Goal: Transaction & Acquisition: Purchase product/service

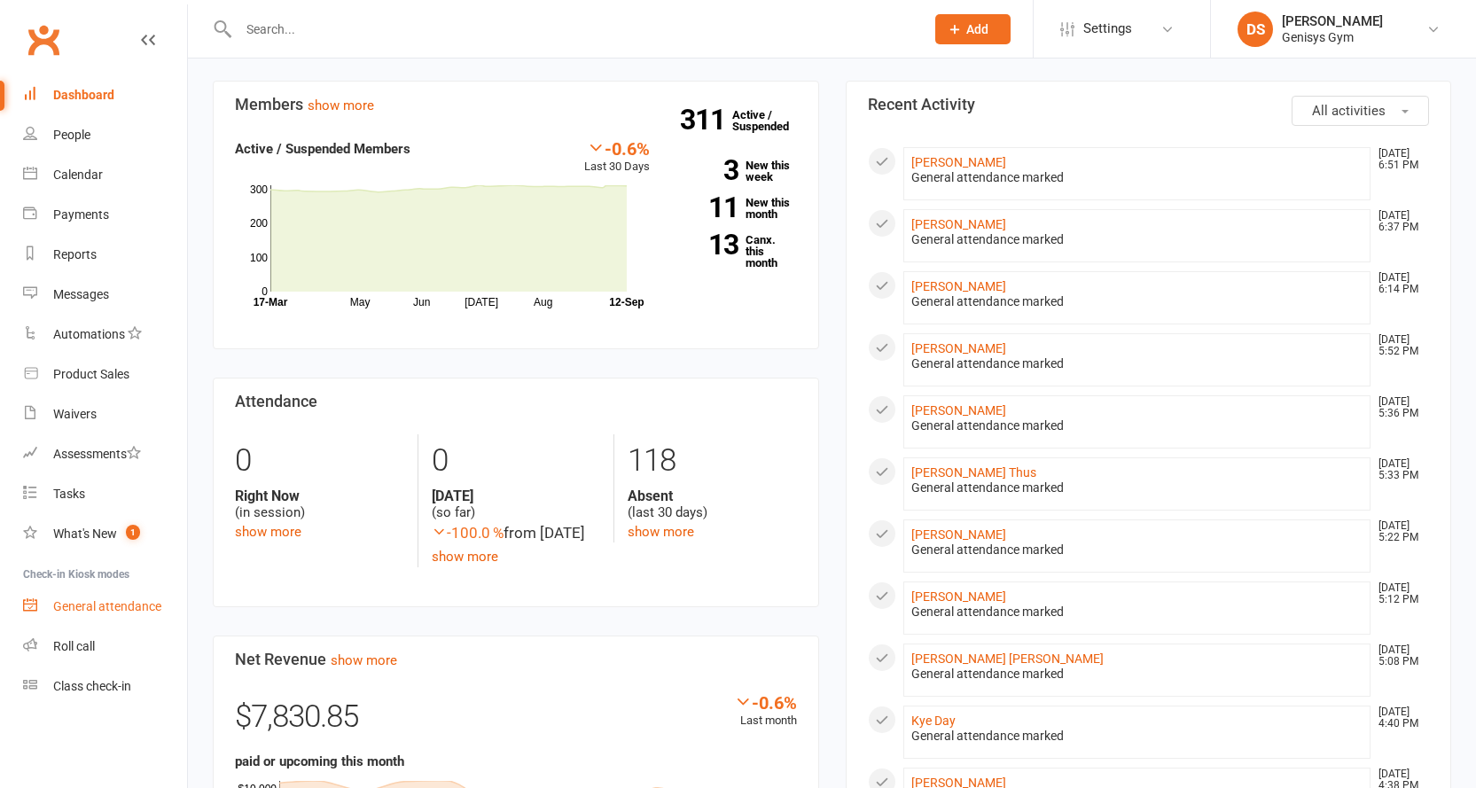
click at [56, 602] on div "General attendance" at bounding box center [107, 606] width 108 height 14
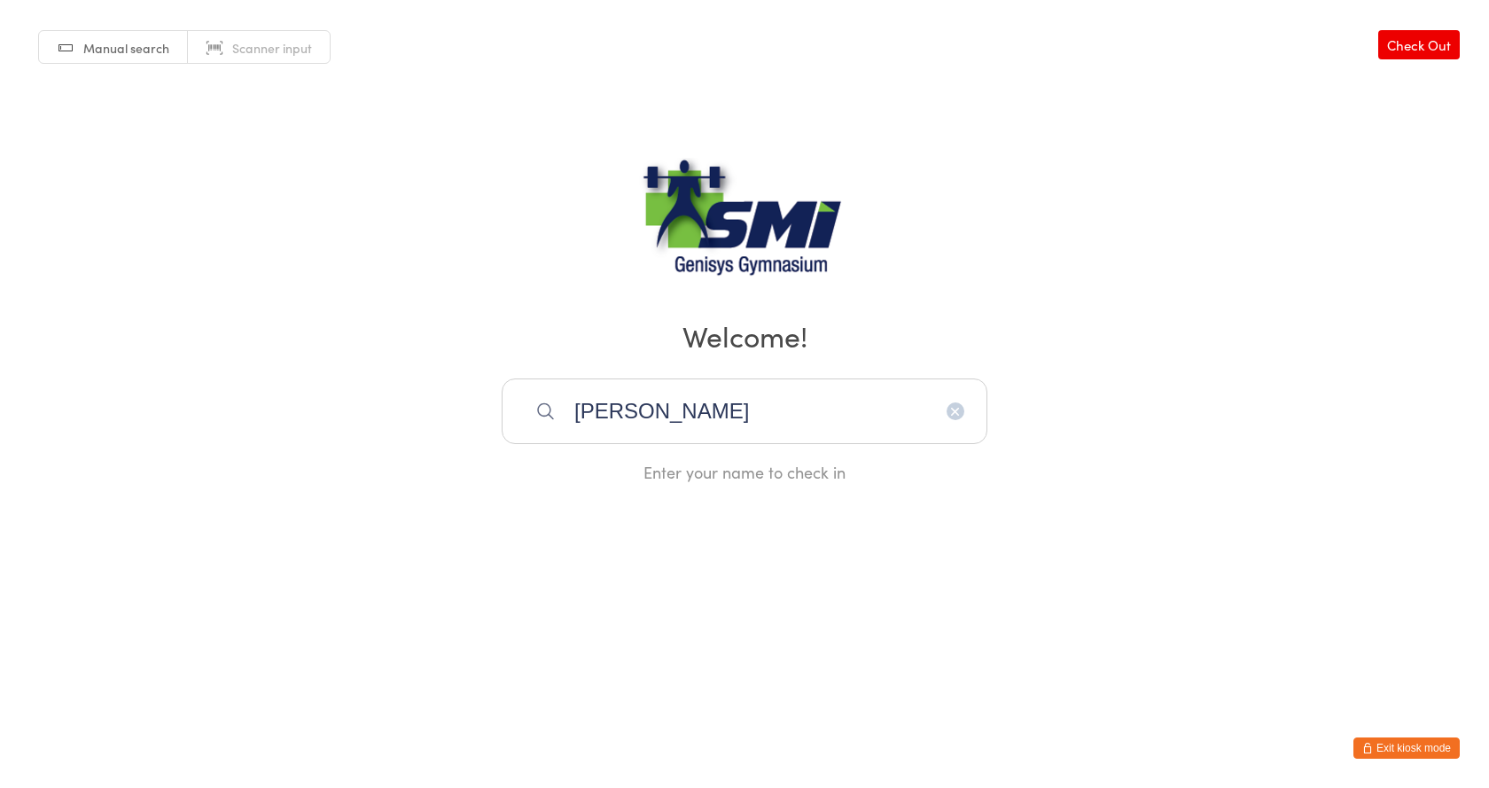
type input "craig rob"
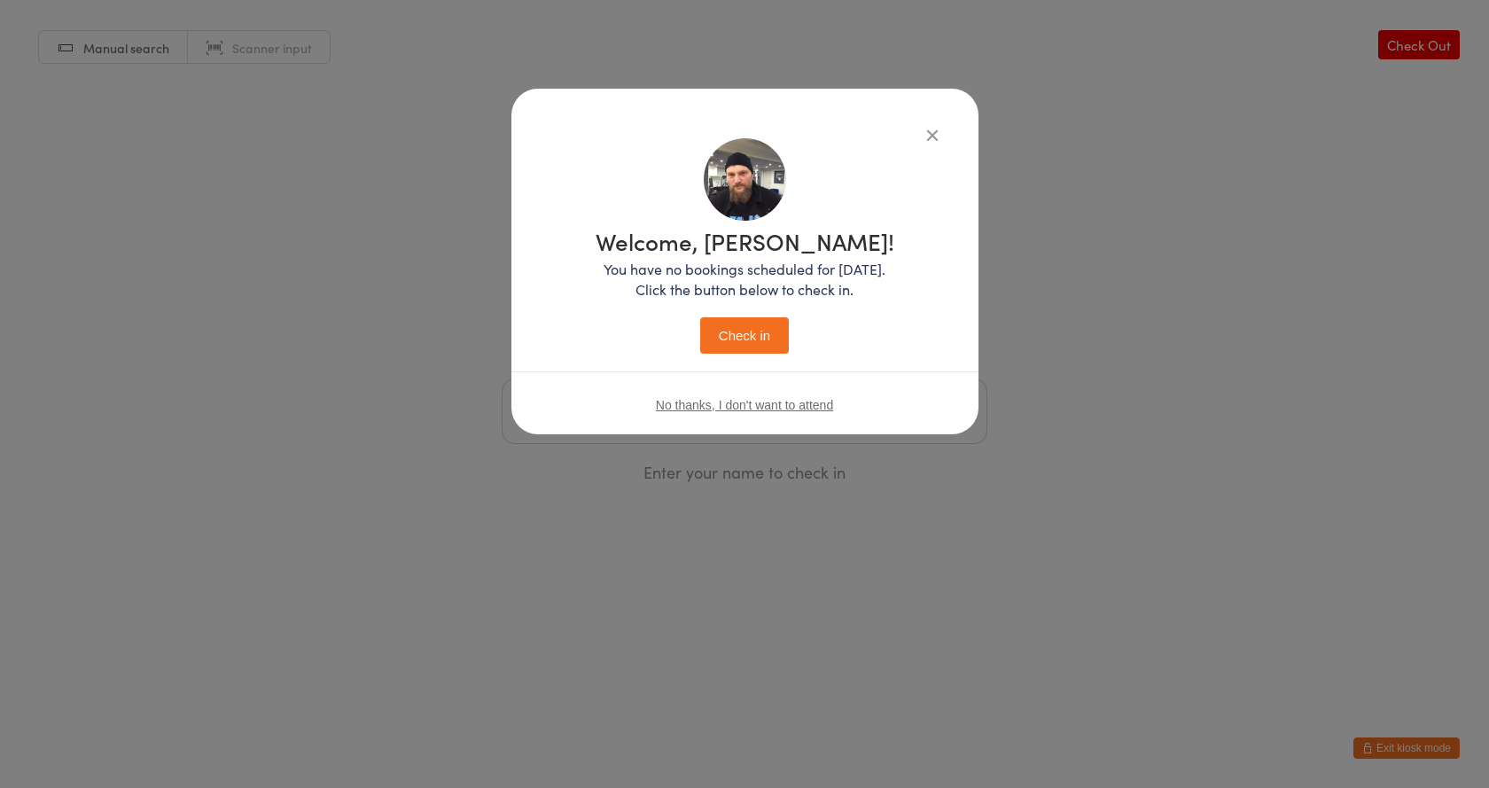
click at [700, 317] on button "Check in" at bounding box center [744, 335] width 89 height 36
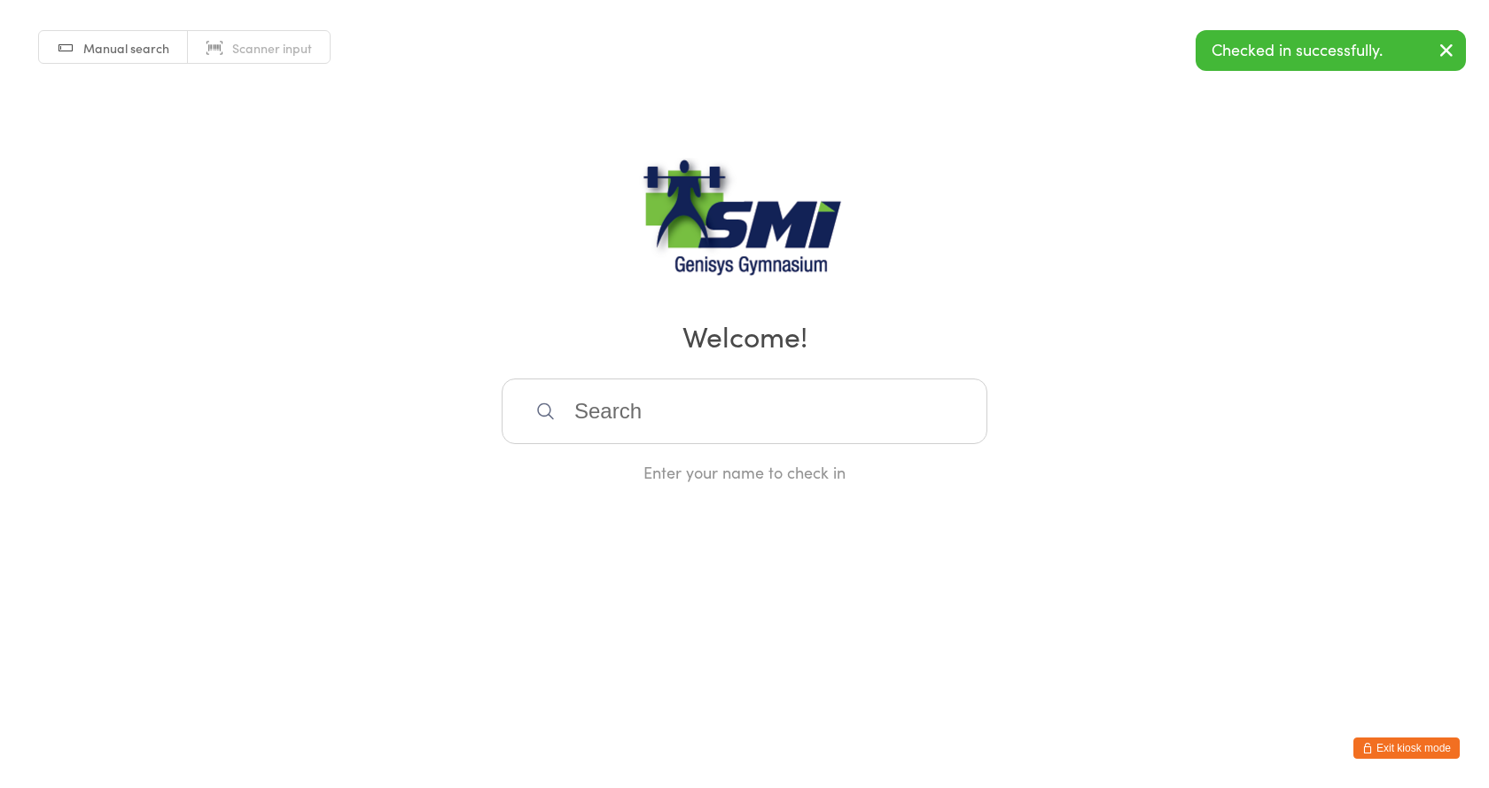
click at [604, 400] on input "search" at bounding box center [745, 412] width 486 height 66
type input "tys"
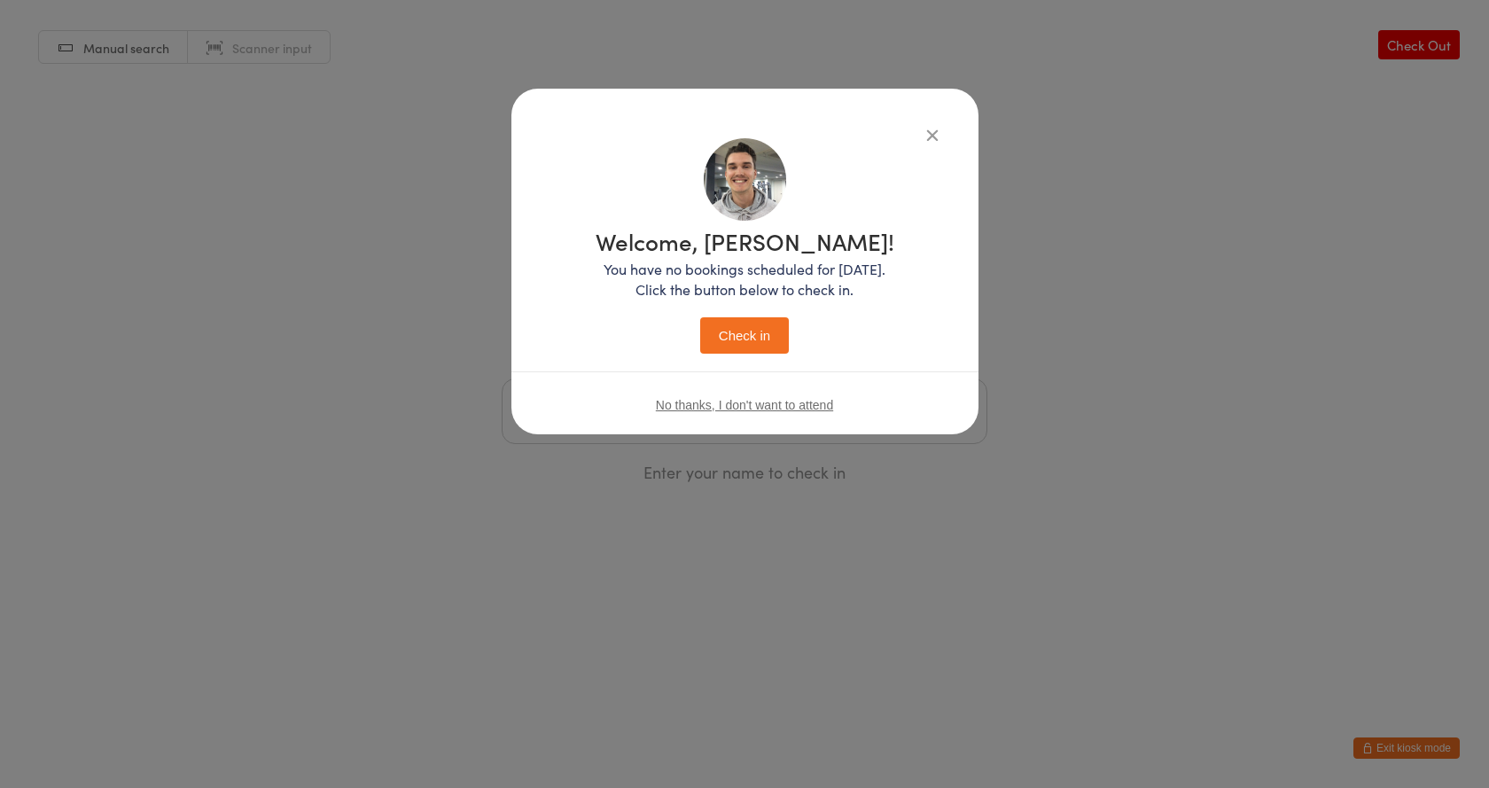
click at [700, 317] on button "Check in" at bounding box center [744, 335] width 89 height 36
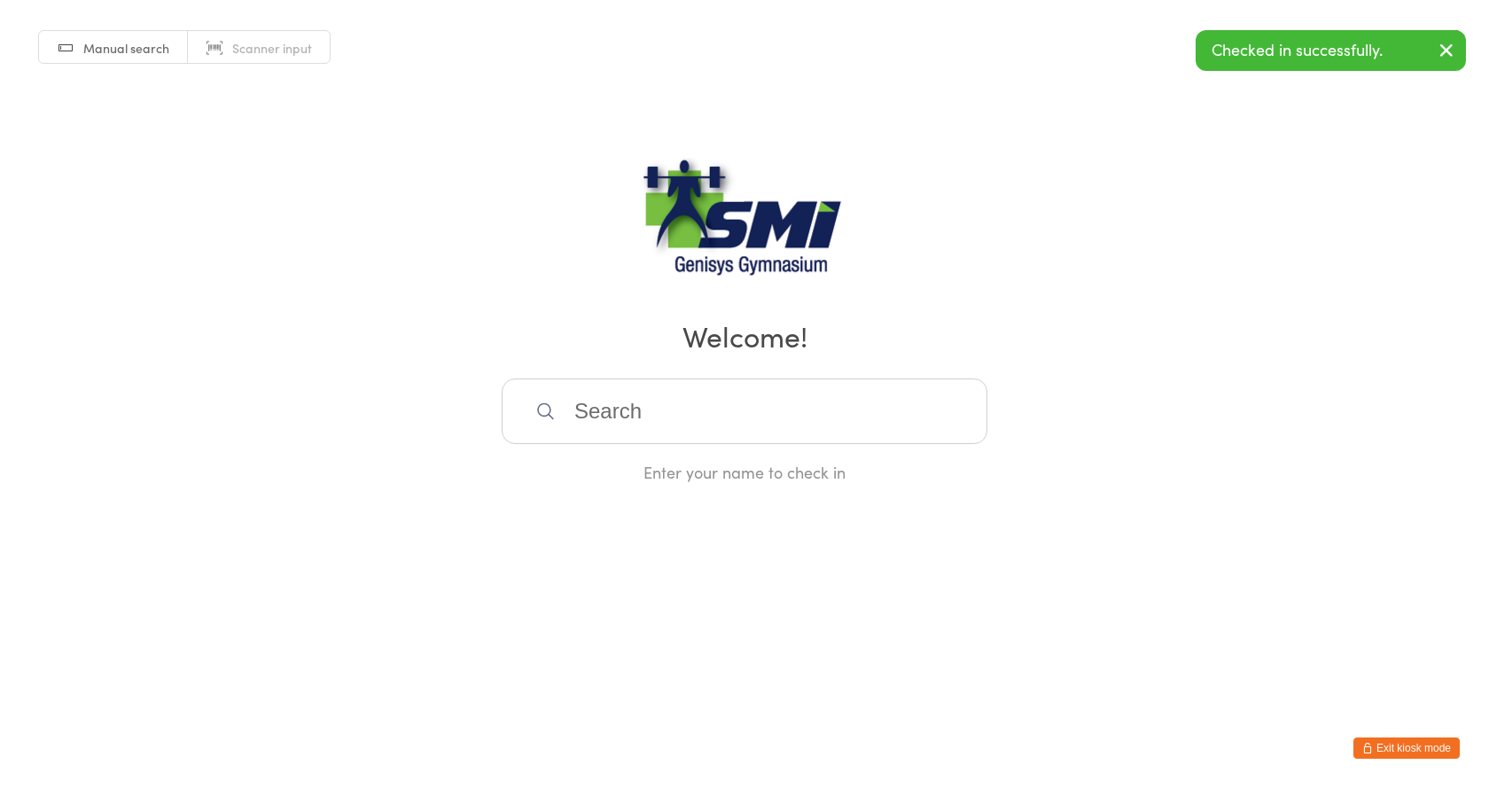
click at [582, 410] on input "search" at bounding box center [745, 412] width 486 height 66
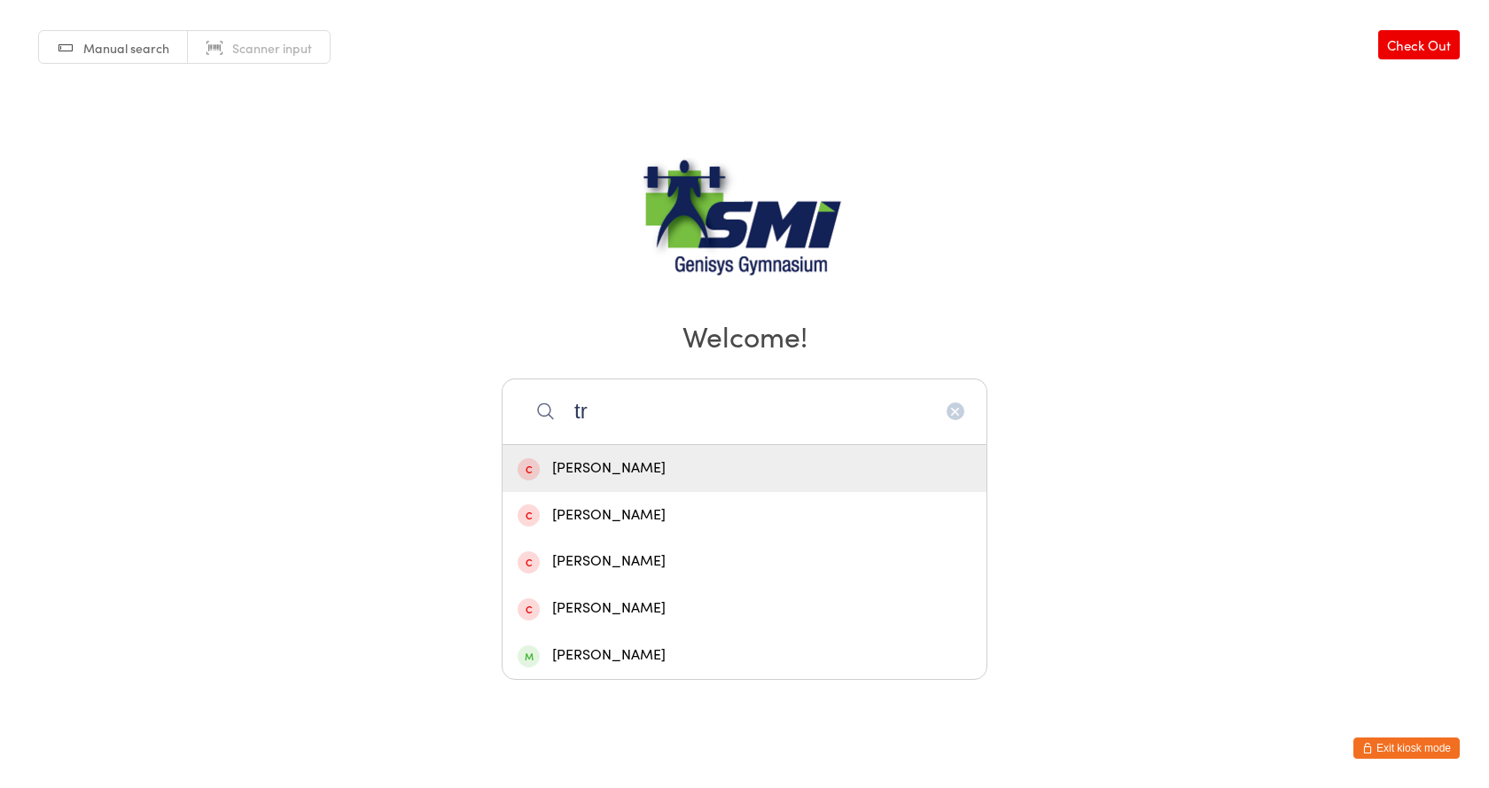
type input "t"
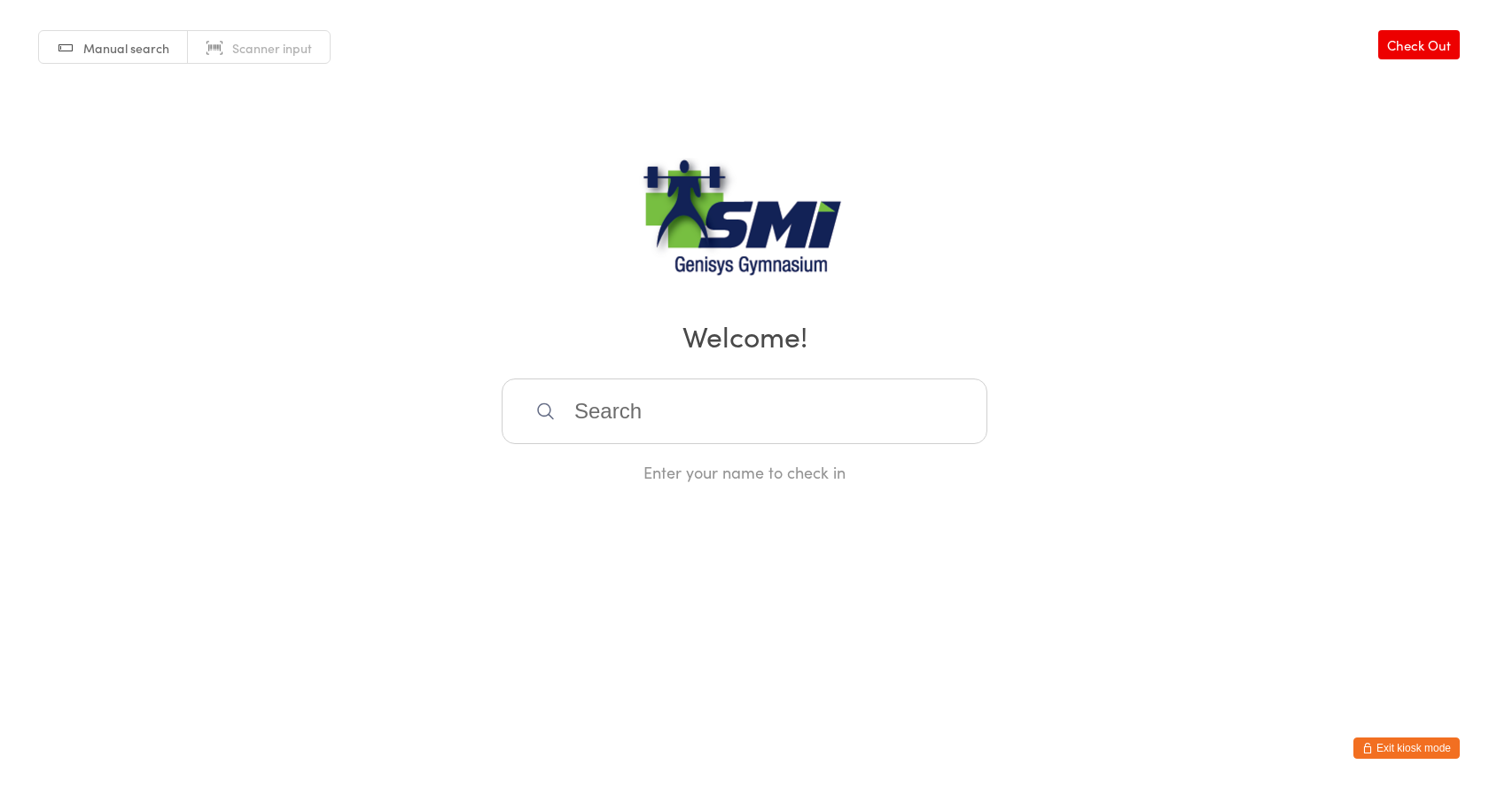
click at [1355, 744] on button "Exit kiosk mode" at bounding box center [1407, 748] width 106 height 21
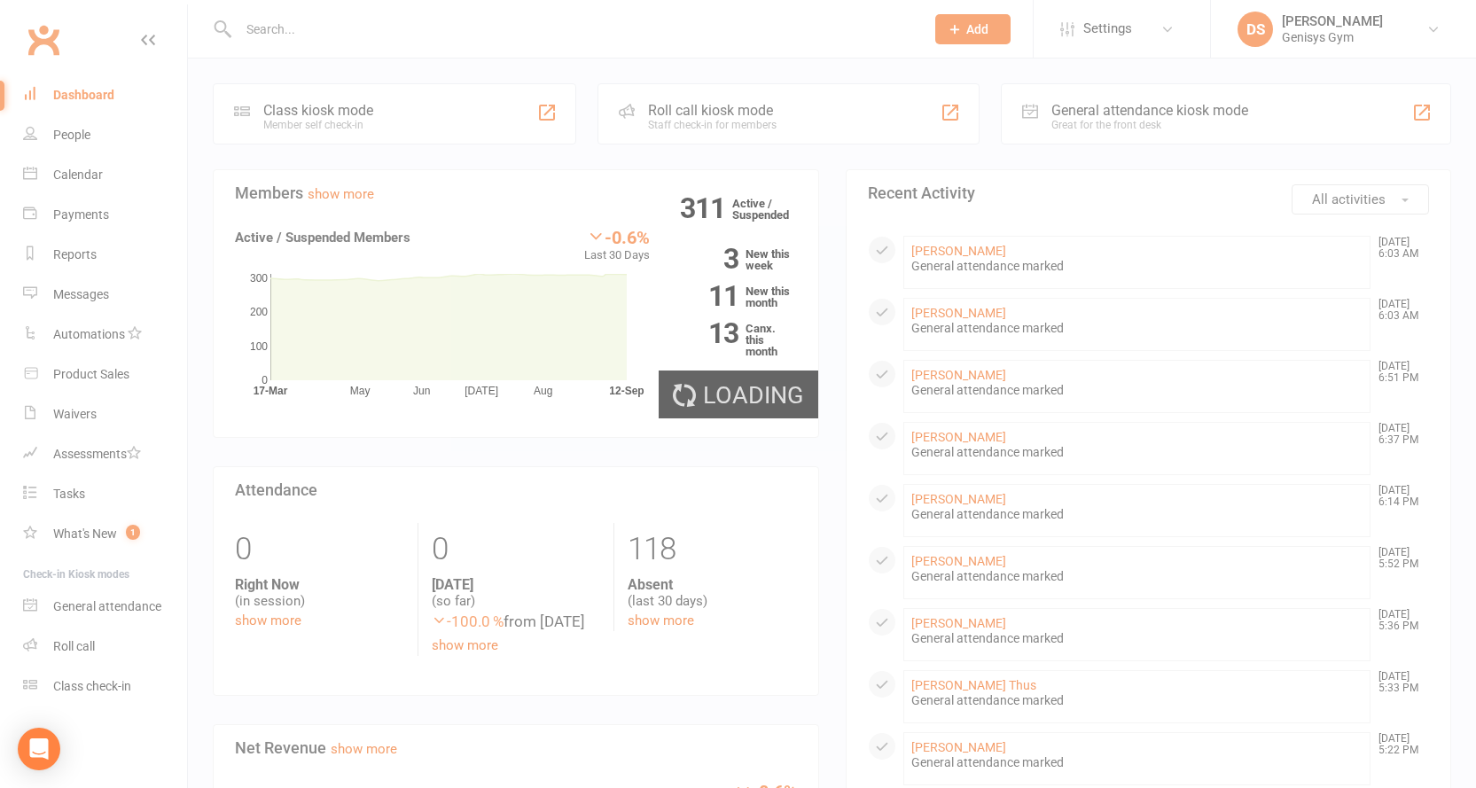
select select "100"
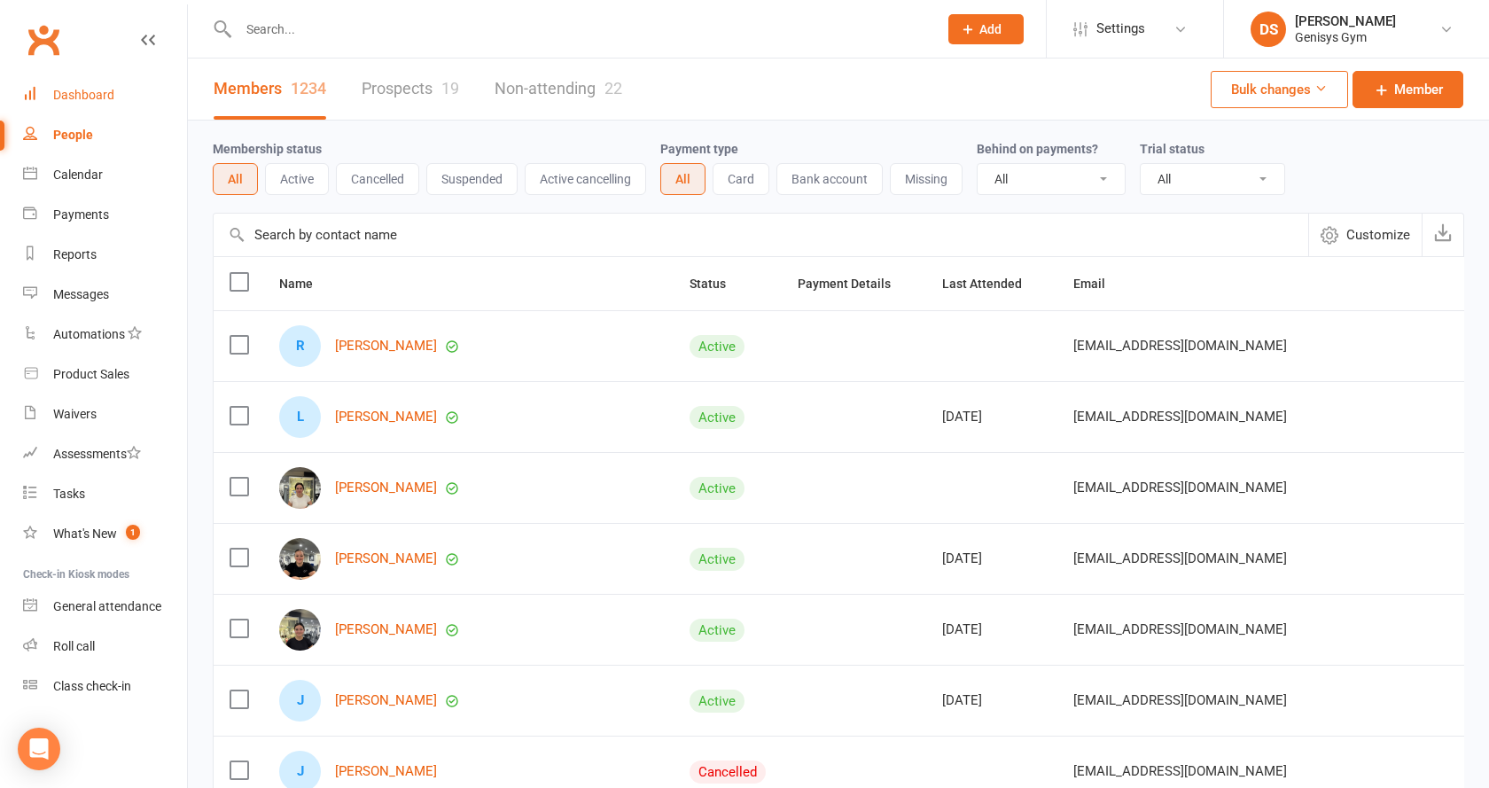
click at [96, 100] on div "Dashboard" at bounding box center [83, 95] width 61 height 14
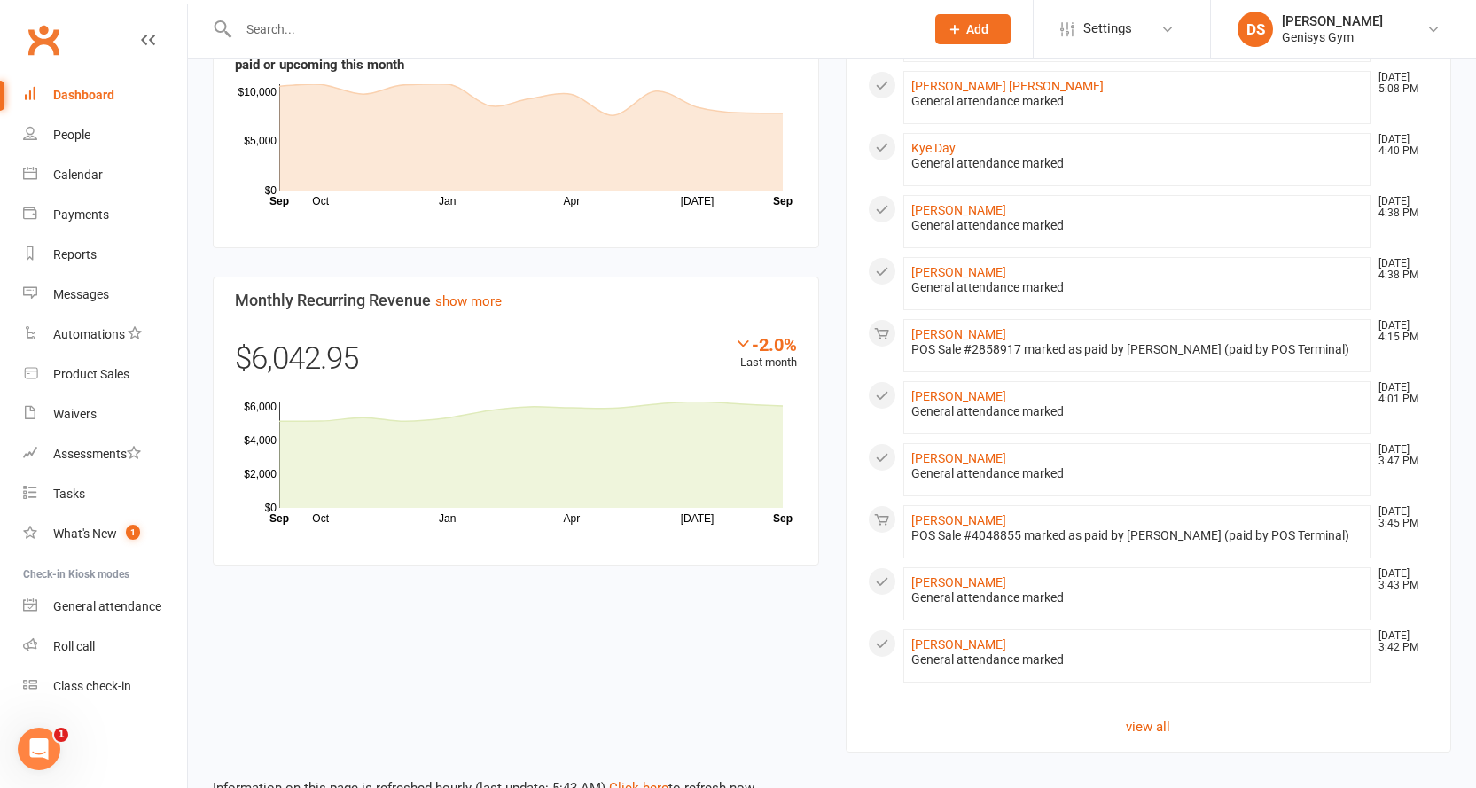
scroll to position [822, 0]
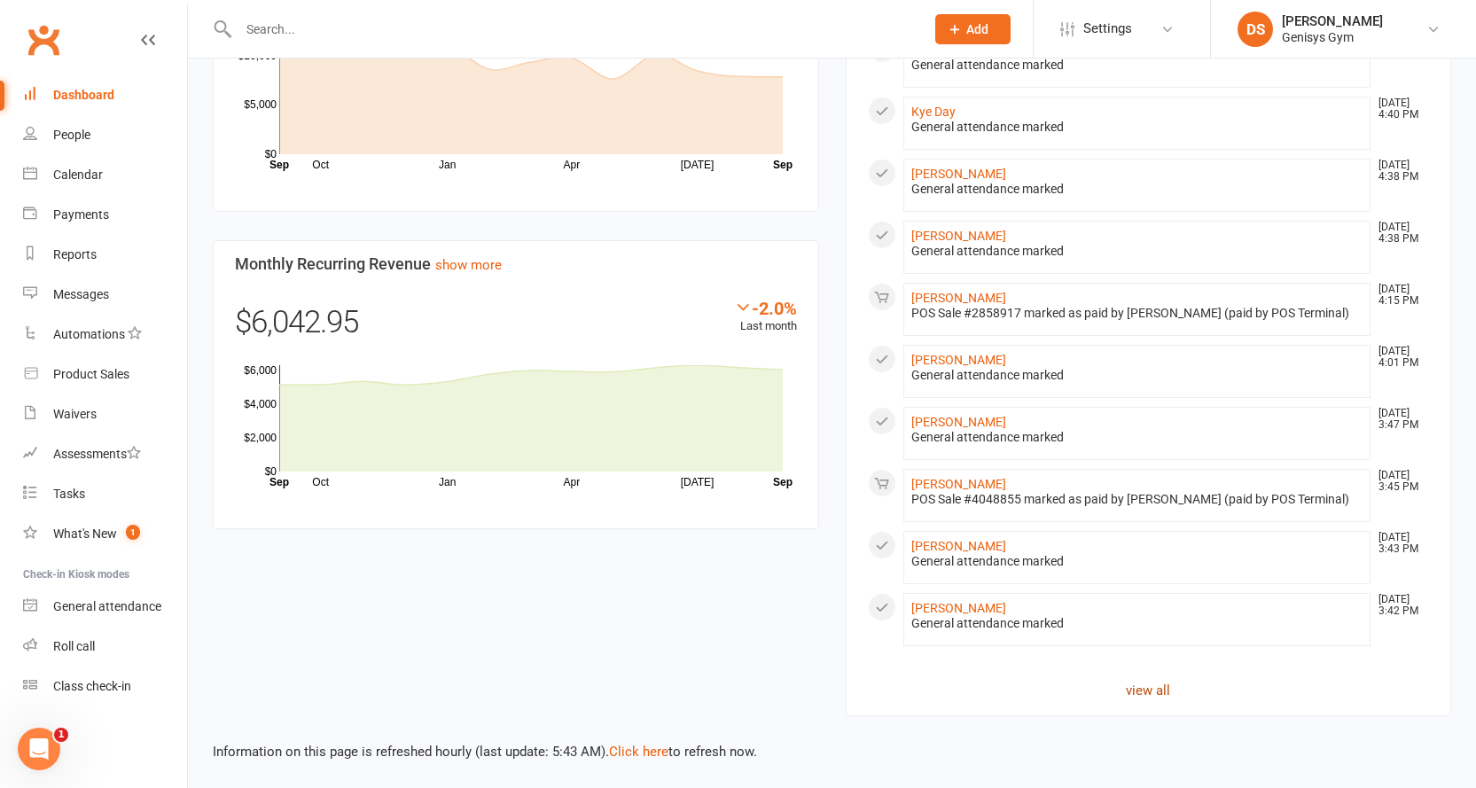
click at [1144, 691] on link "view all" at bounding box center [1149, 690] width 562 height 21
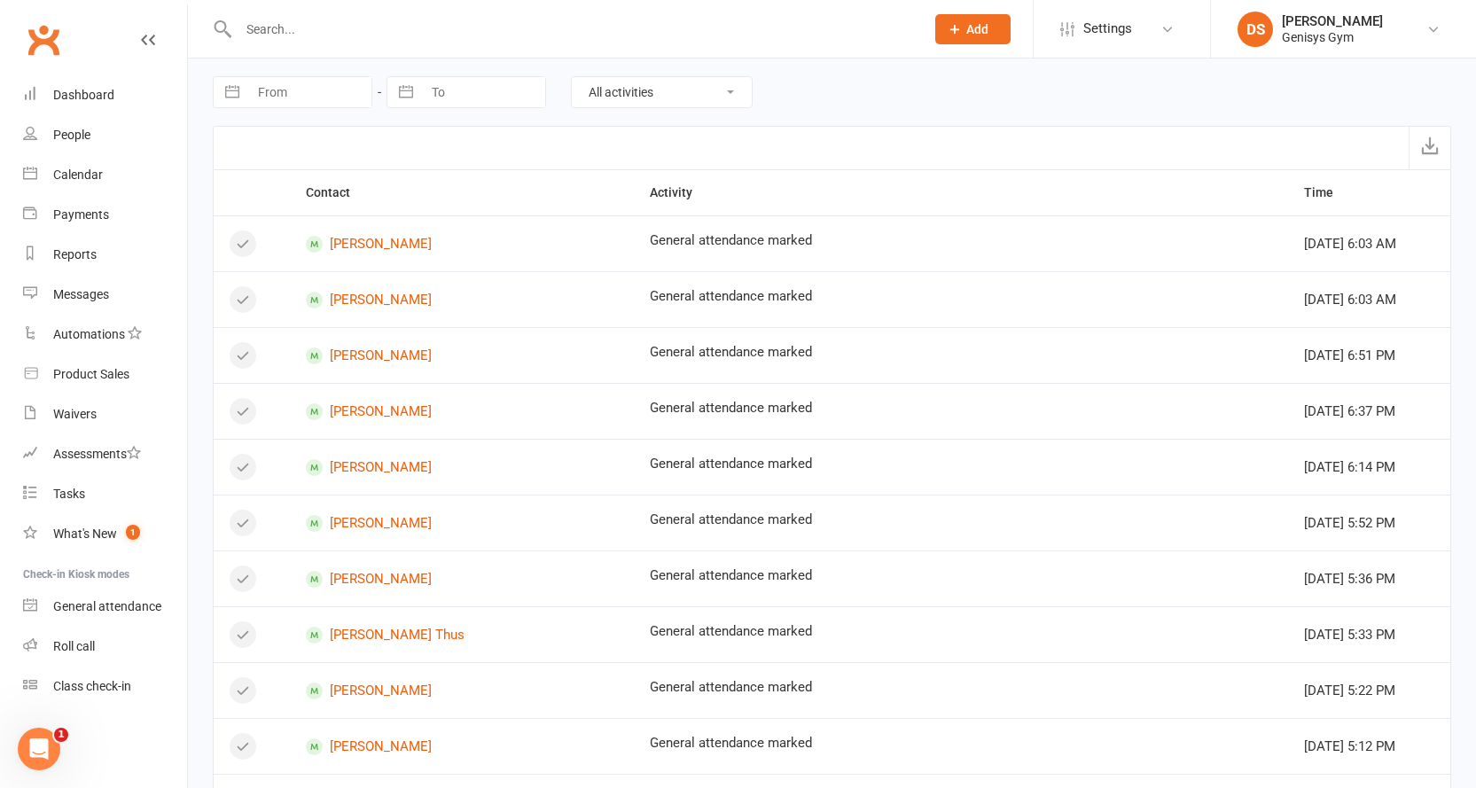
click at [327, 102] on input "From" at bounding box center [309, 92] width 123 height 30
select select "7"
select select "2025"
select select "8"
select select "2025"
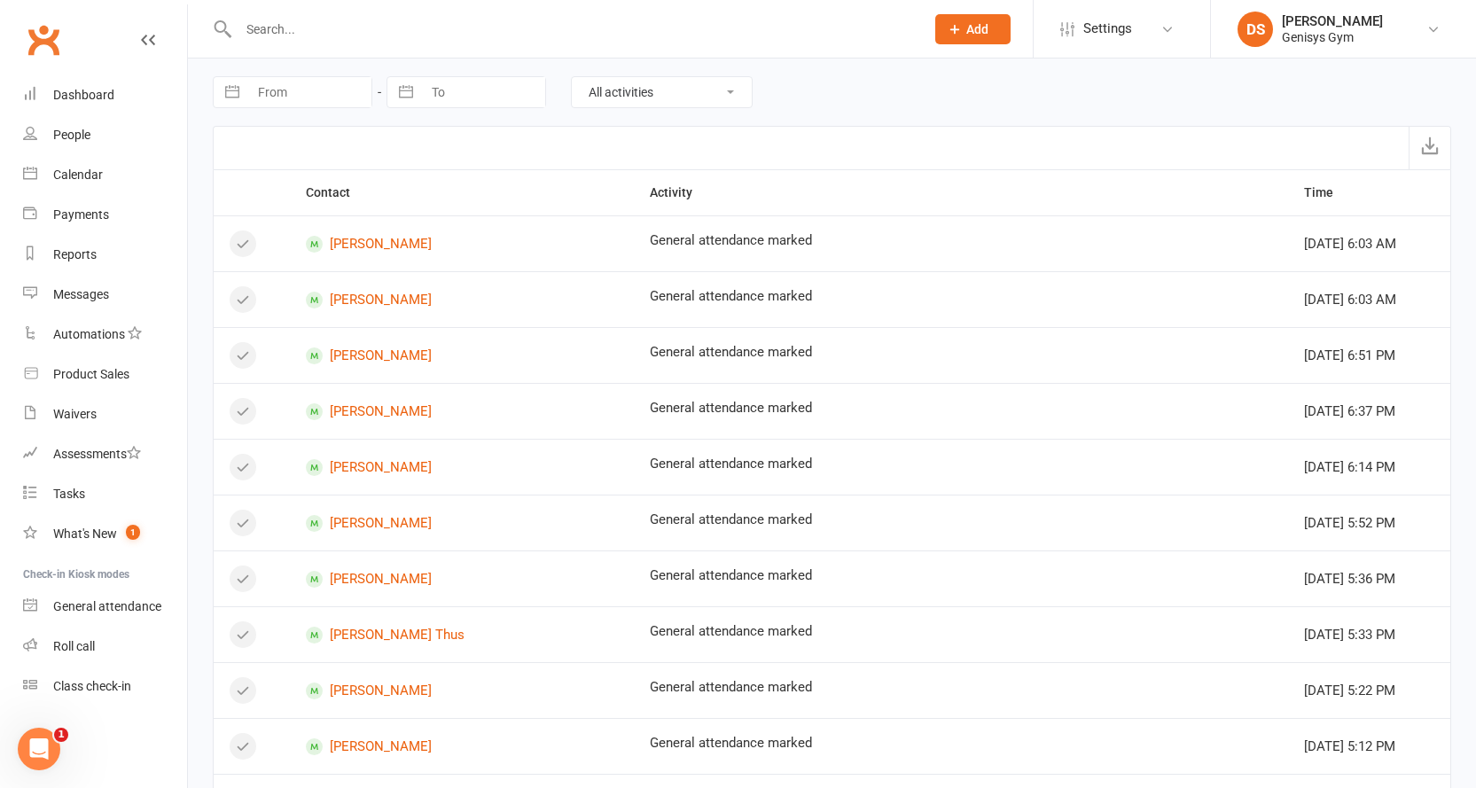
select select "9"
select select "2025"
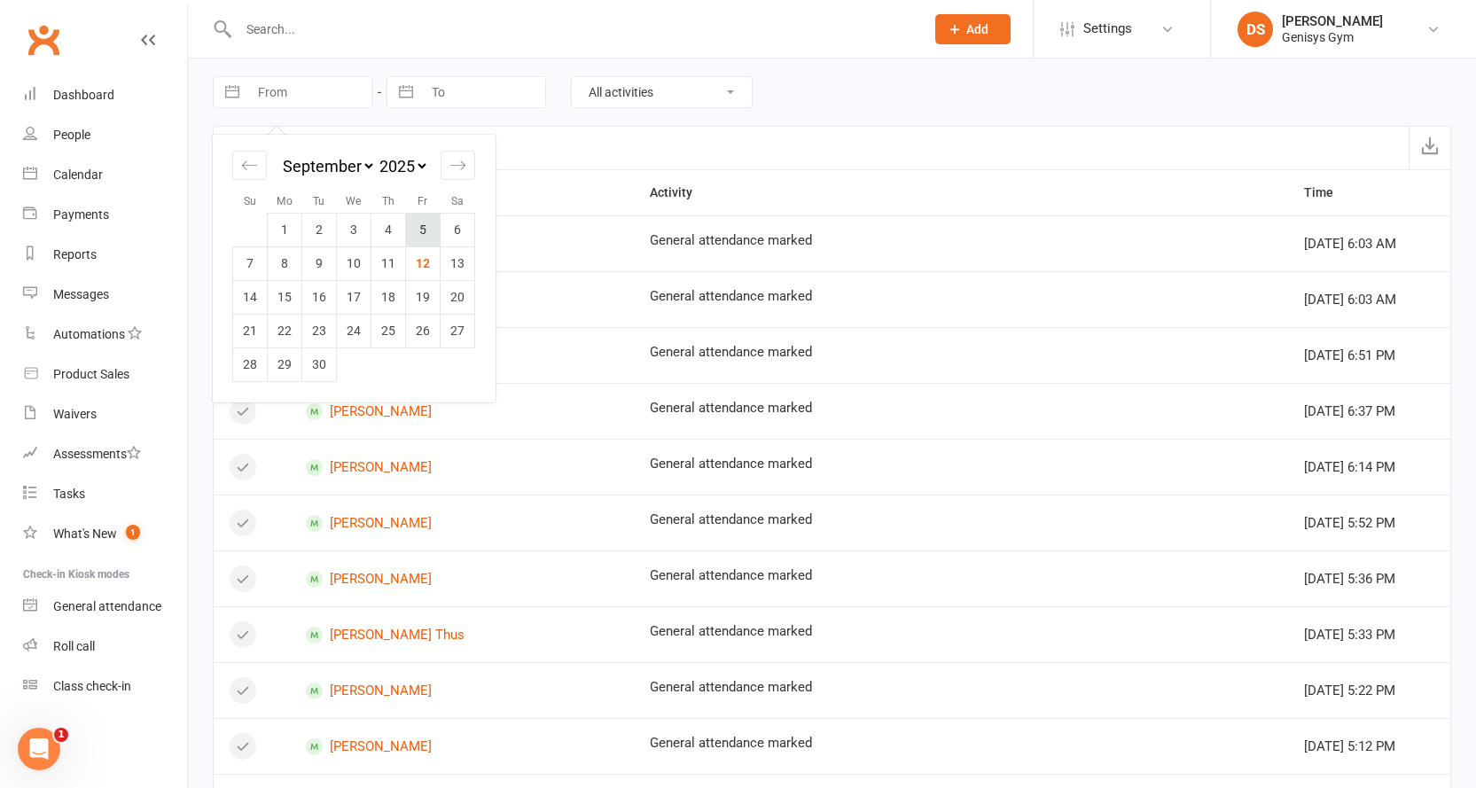
click at [429, 230] on td "5" at bounding box center [423, 230] width 35 height 34
type input "05 Sep 2025"
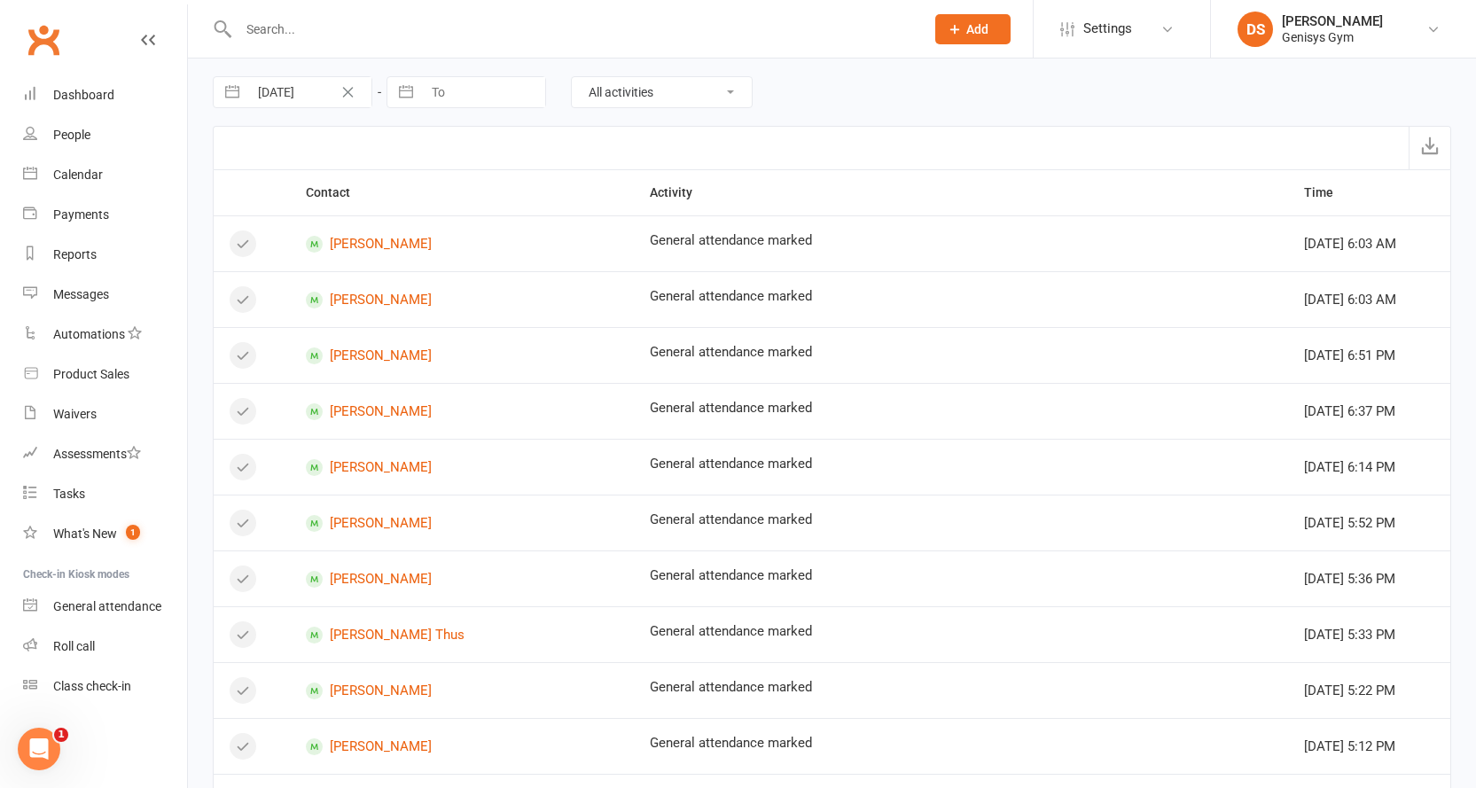
click at [462, 100] on input "To" at bounding box center [483, 92] width 123 height 30
select select "7"
select select "2025"
select select "8"
select select "2025"
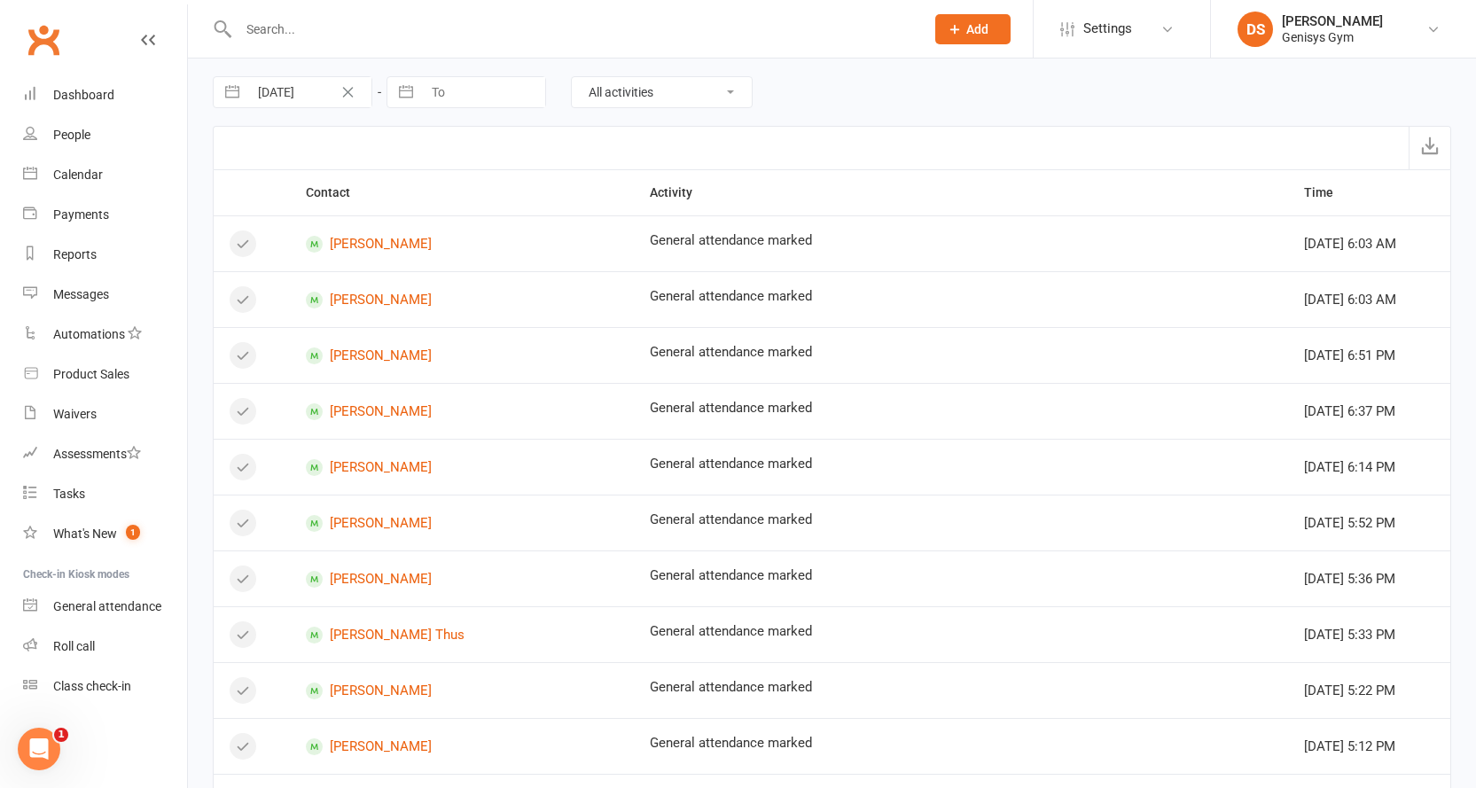
select select "9"
select select "2025"
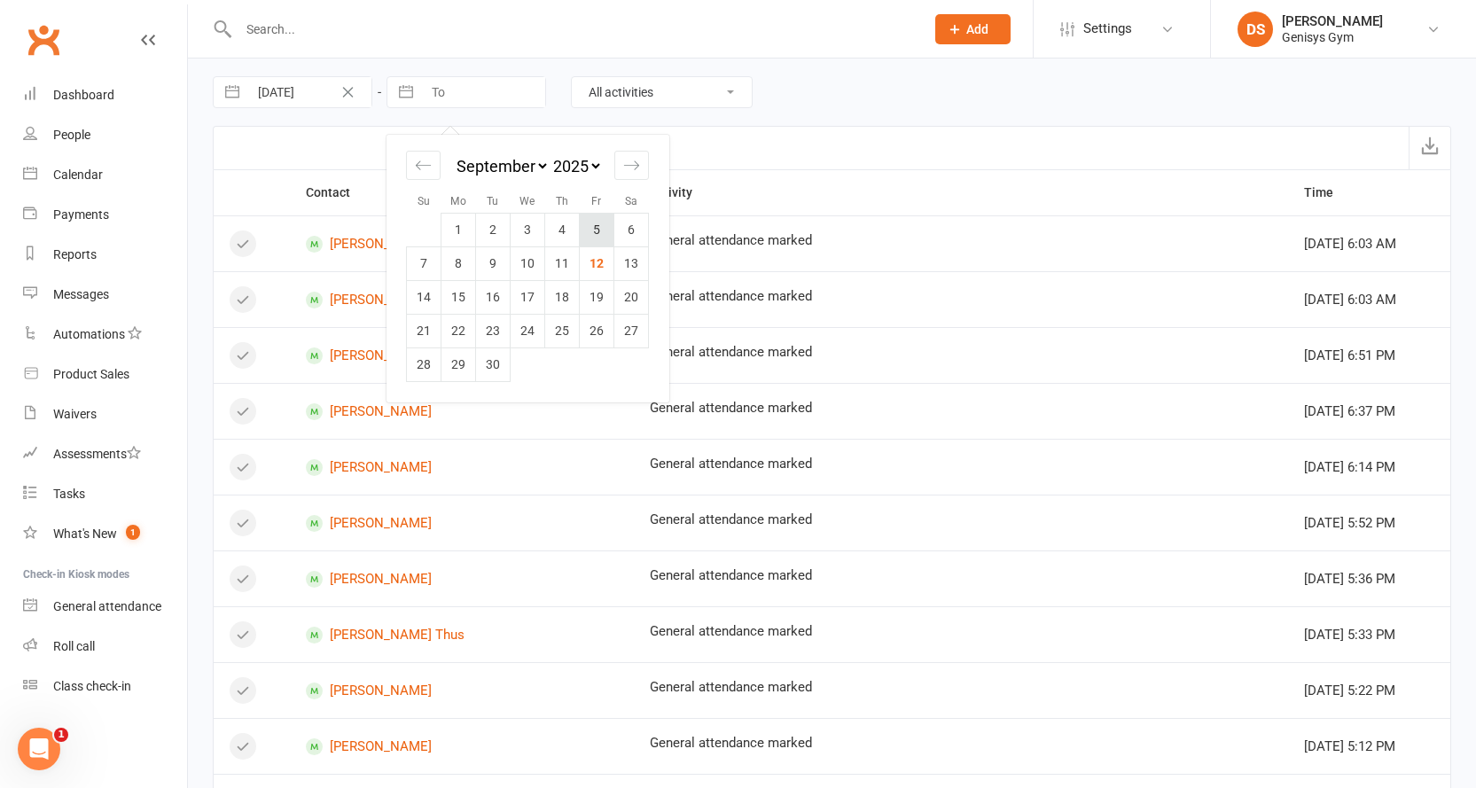
click at [590, 232] on td "5" at bounding box center [597, 230] width 35 height 34
type input "05 Sep 2025"
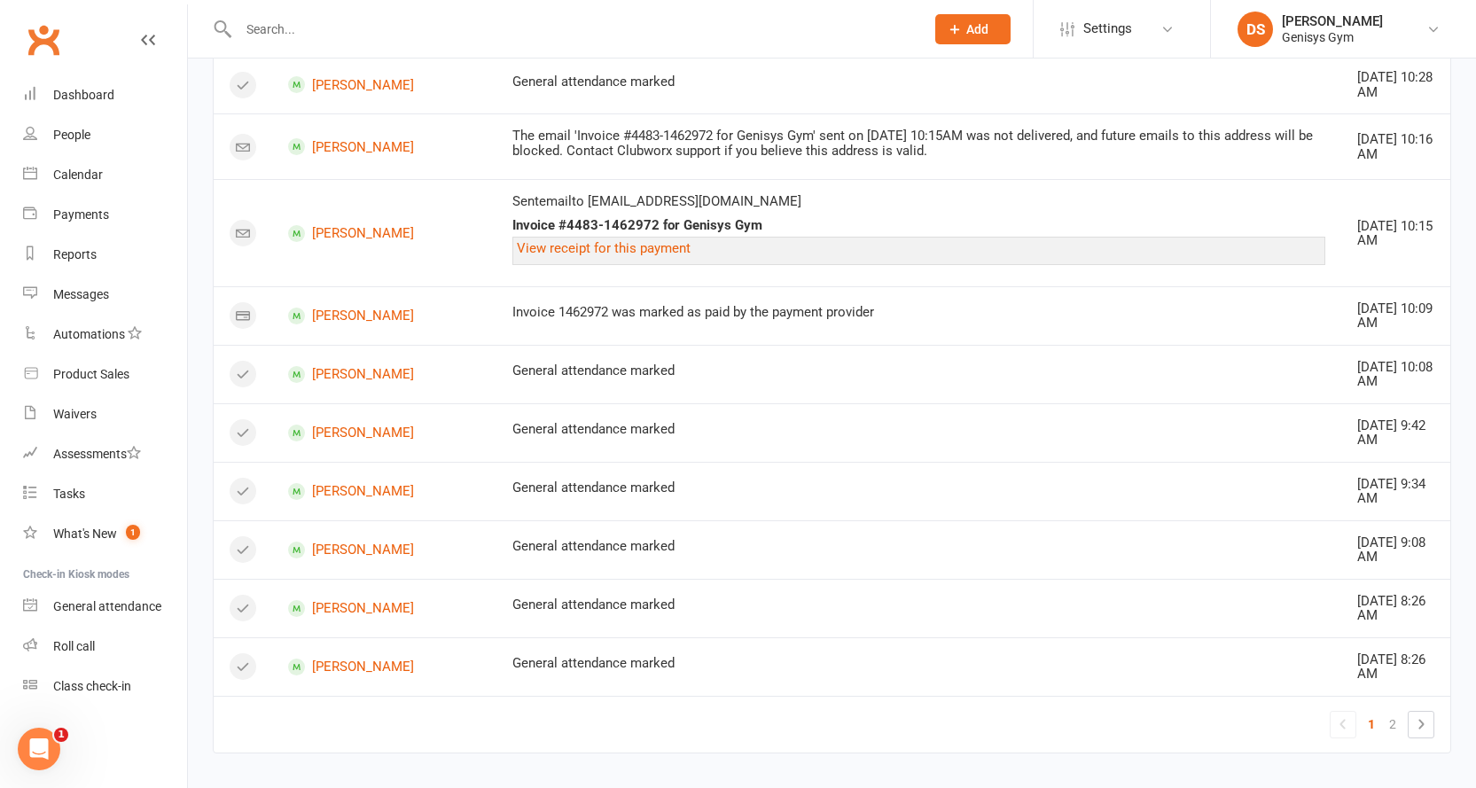
scroll to position [1118, 0]
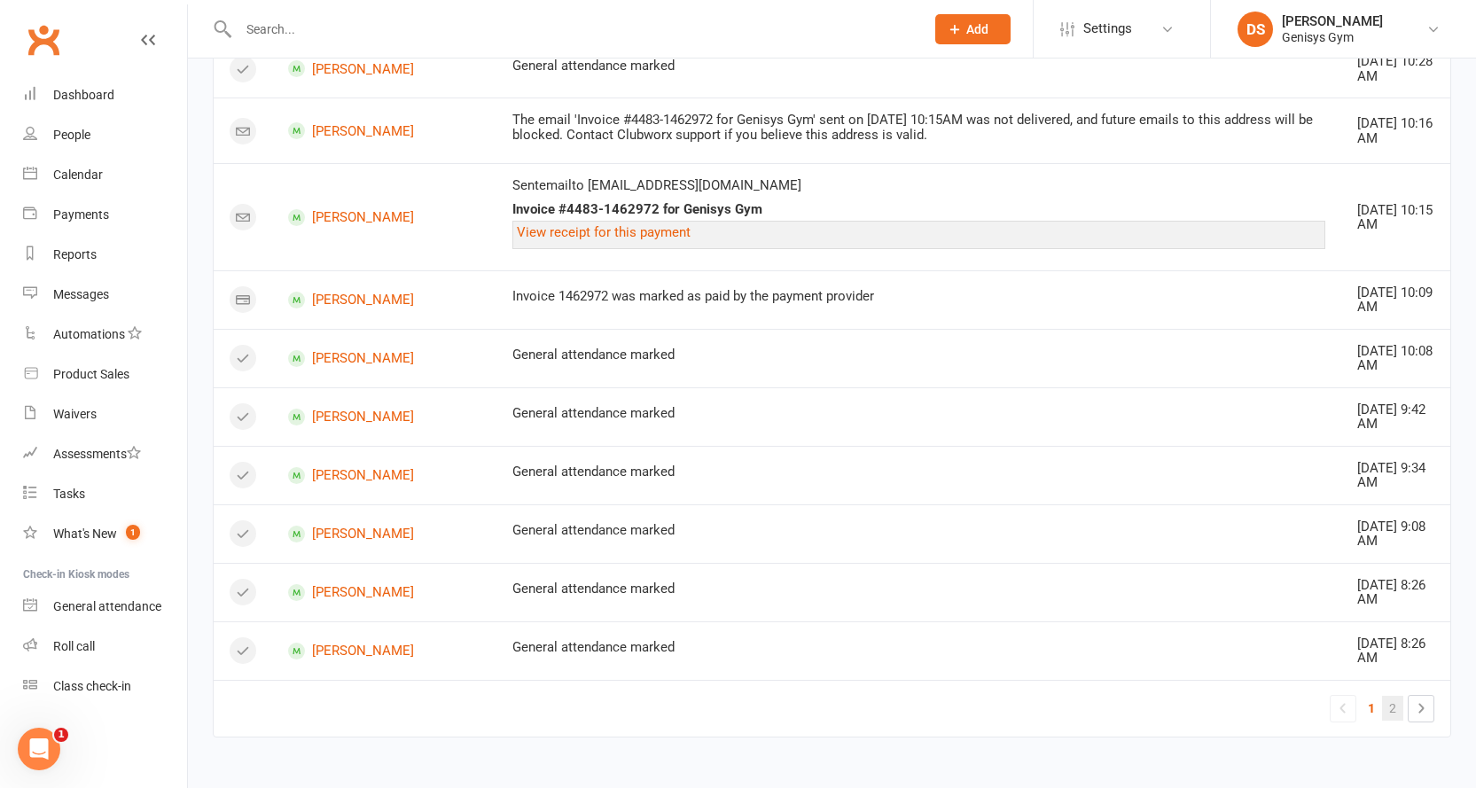
click at [1390, 705] on link "2" at bounding box center [1392, 708] width 21 height 25
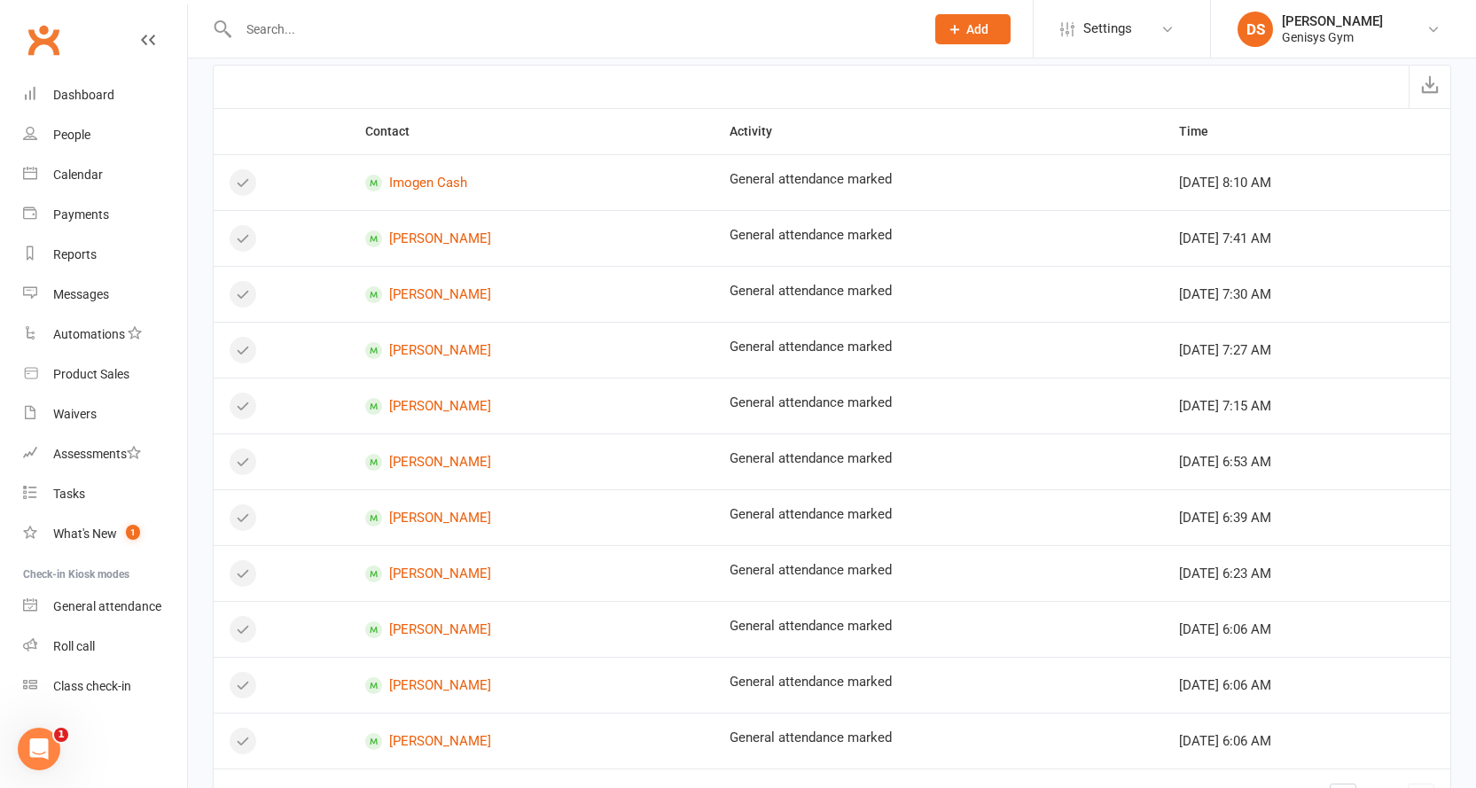
scroll to position [0, 0]
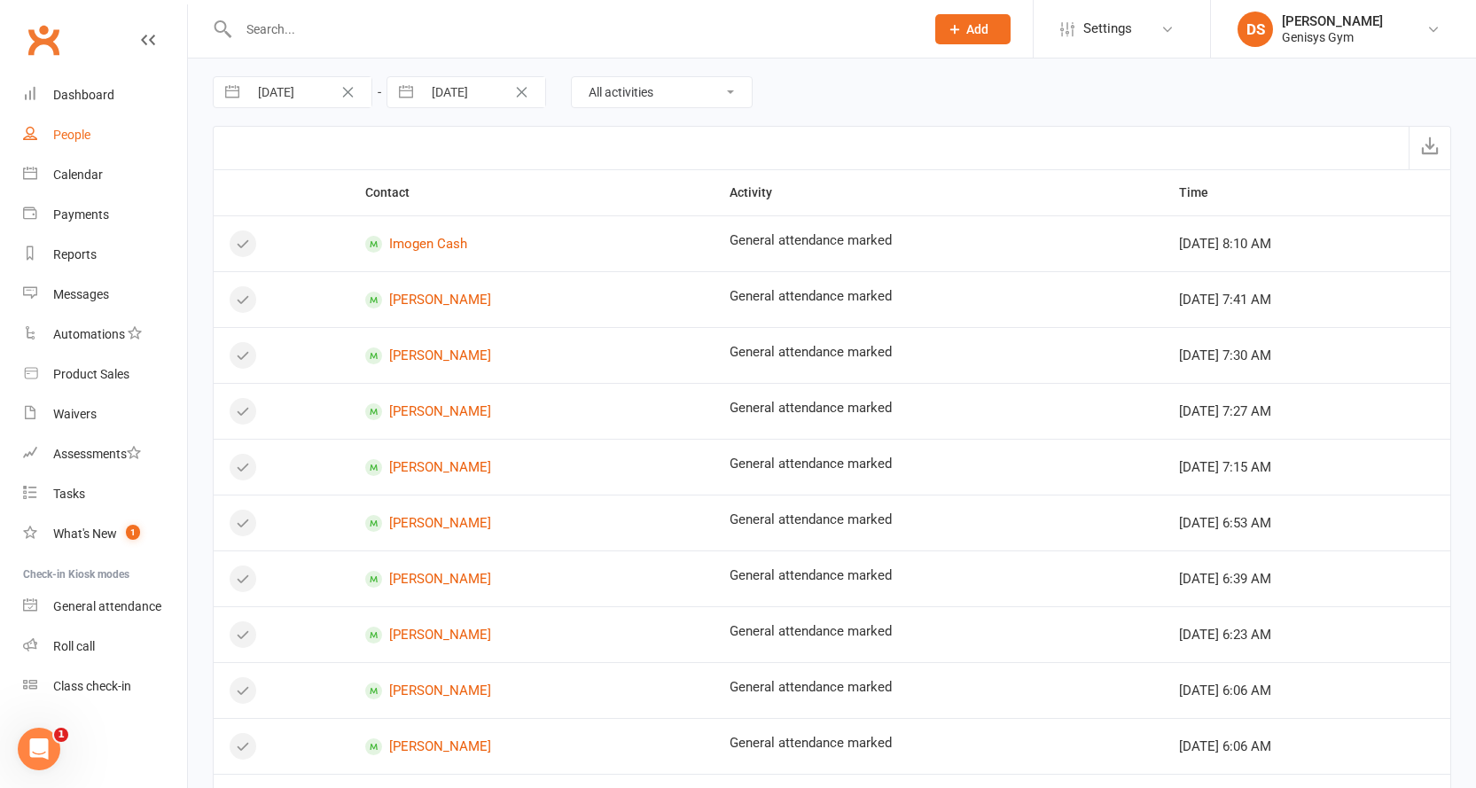
click at [40, 118] on link "People" at bounding box center [105, 135] width 164 height 40
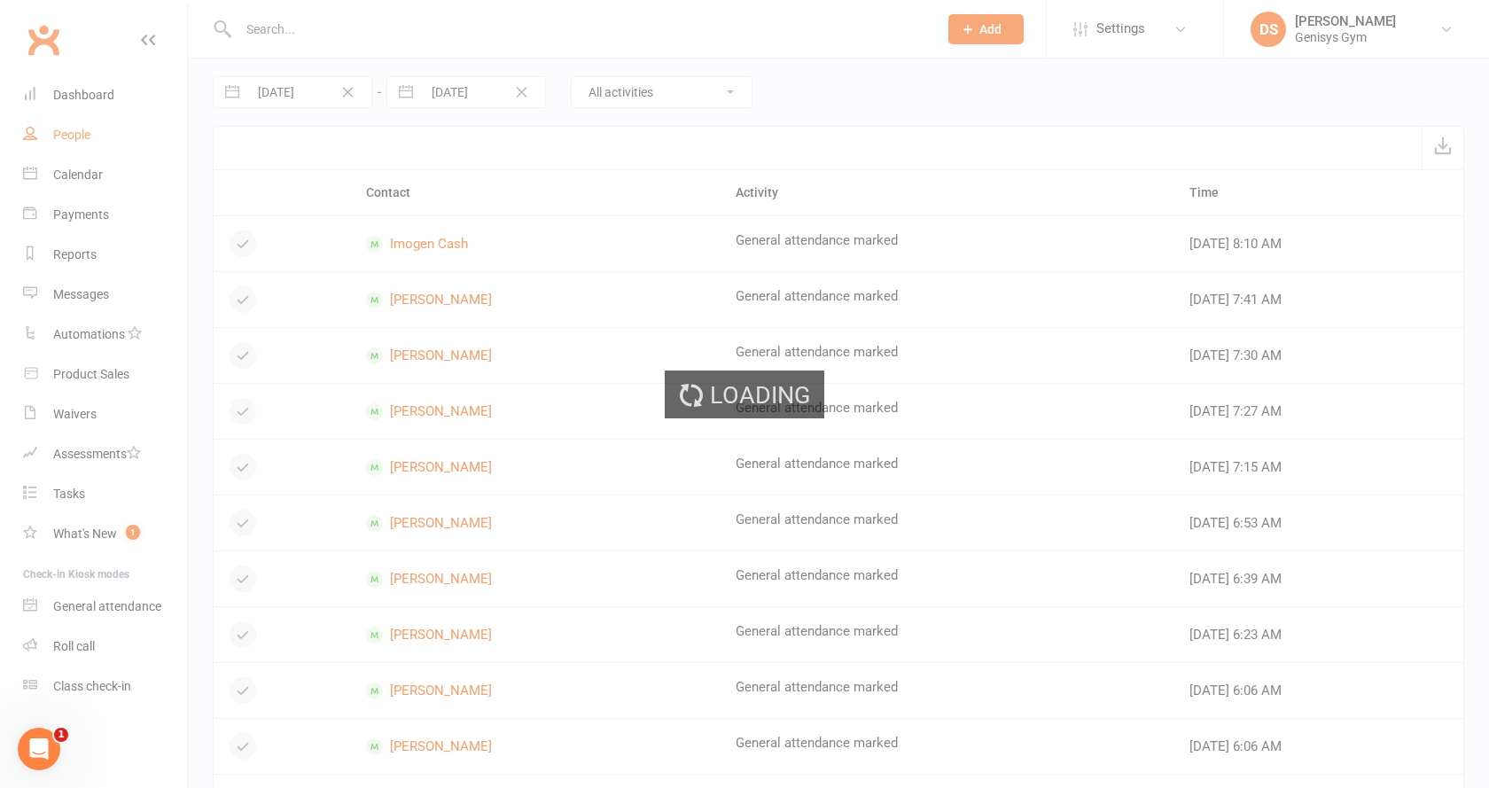
select select "100"
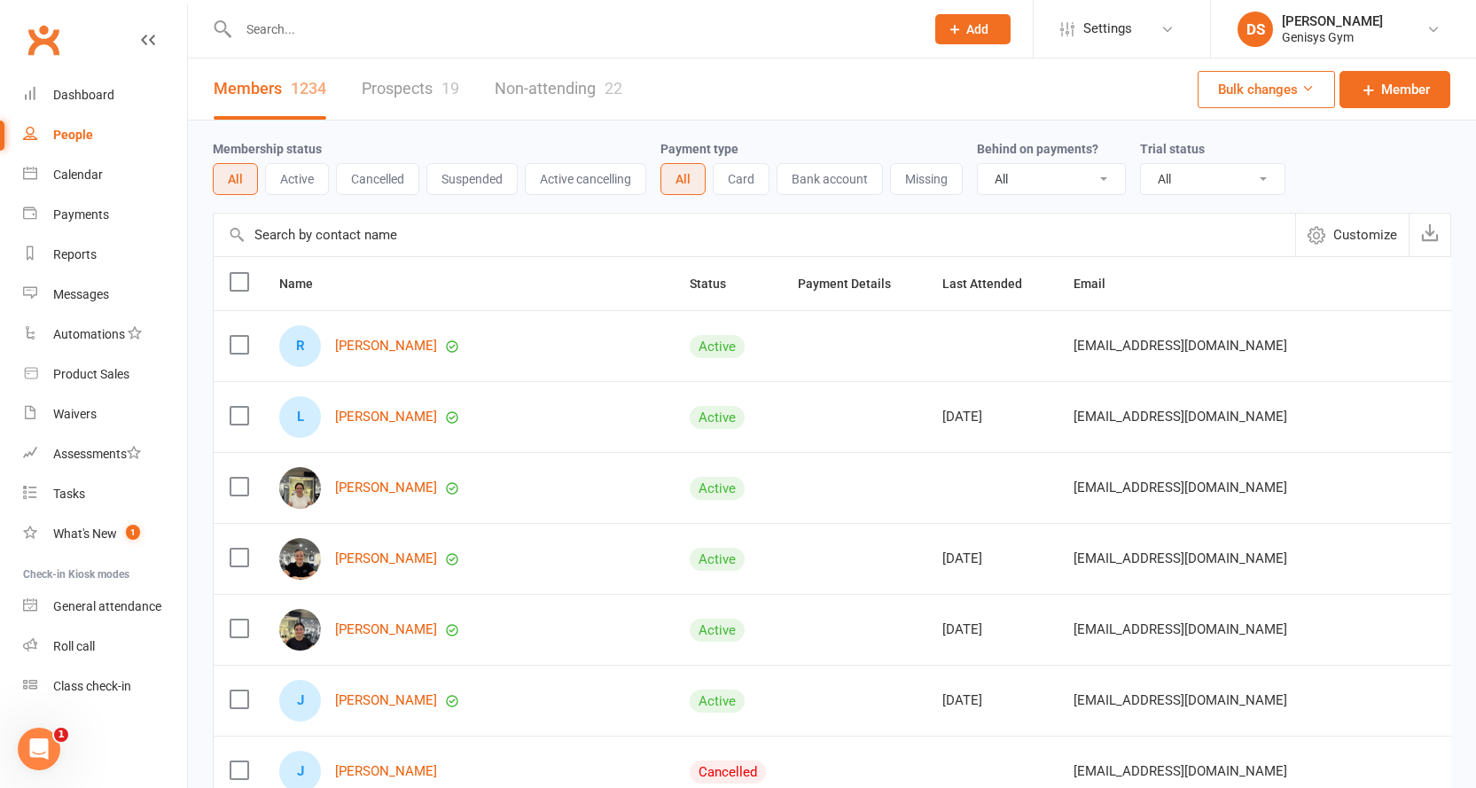
click at [316, 187] on button "Active" at bounding box center [297, 179] width 64 height 32
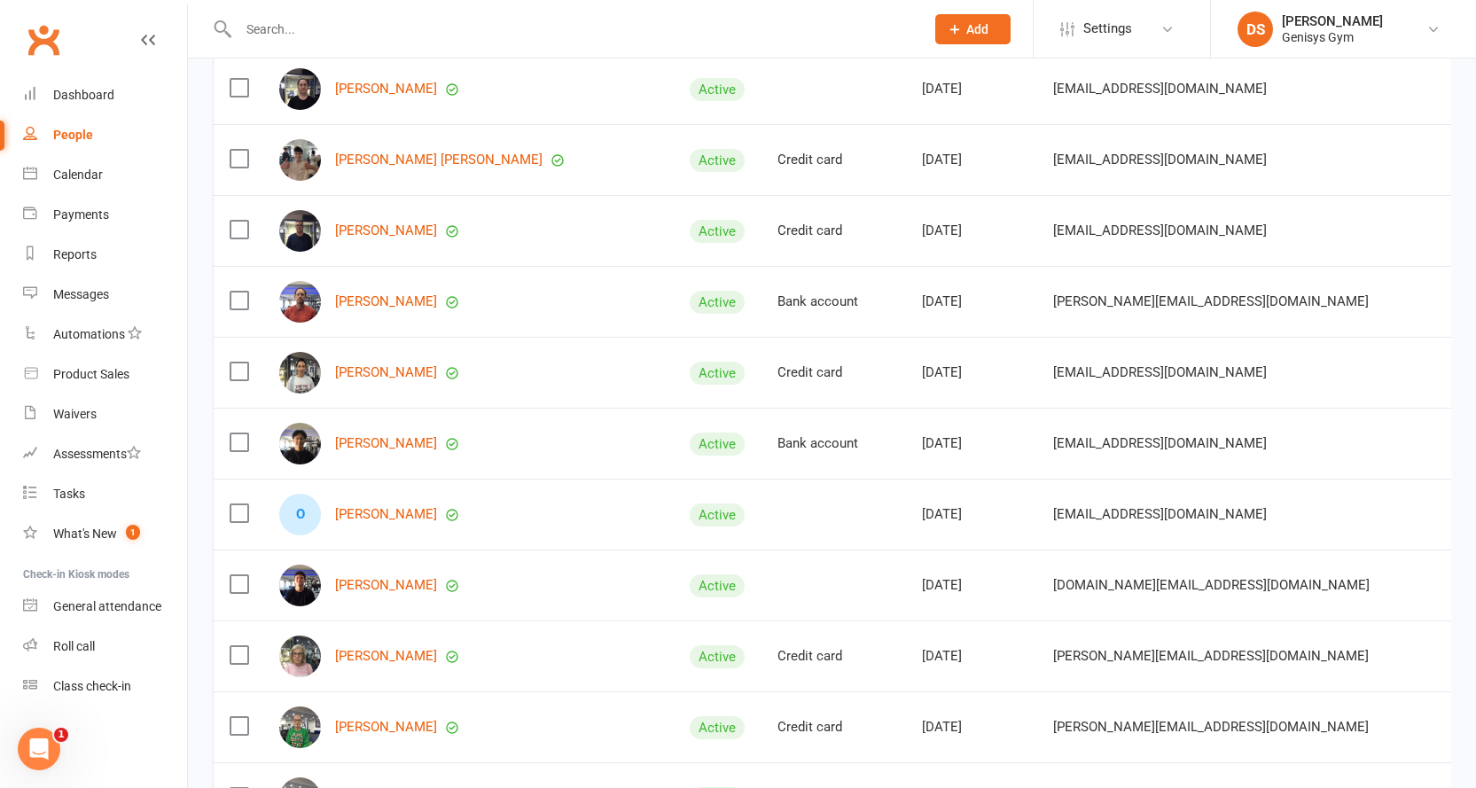
scroll to position [5142, 0]
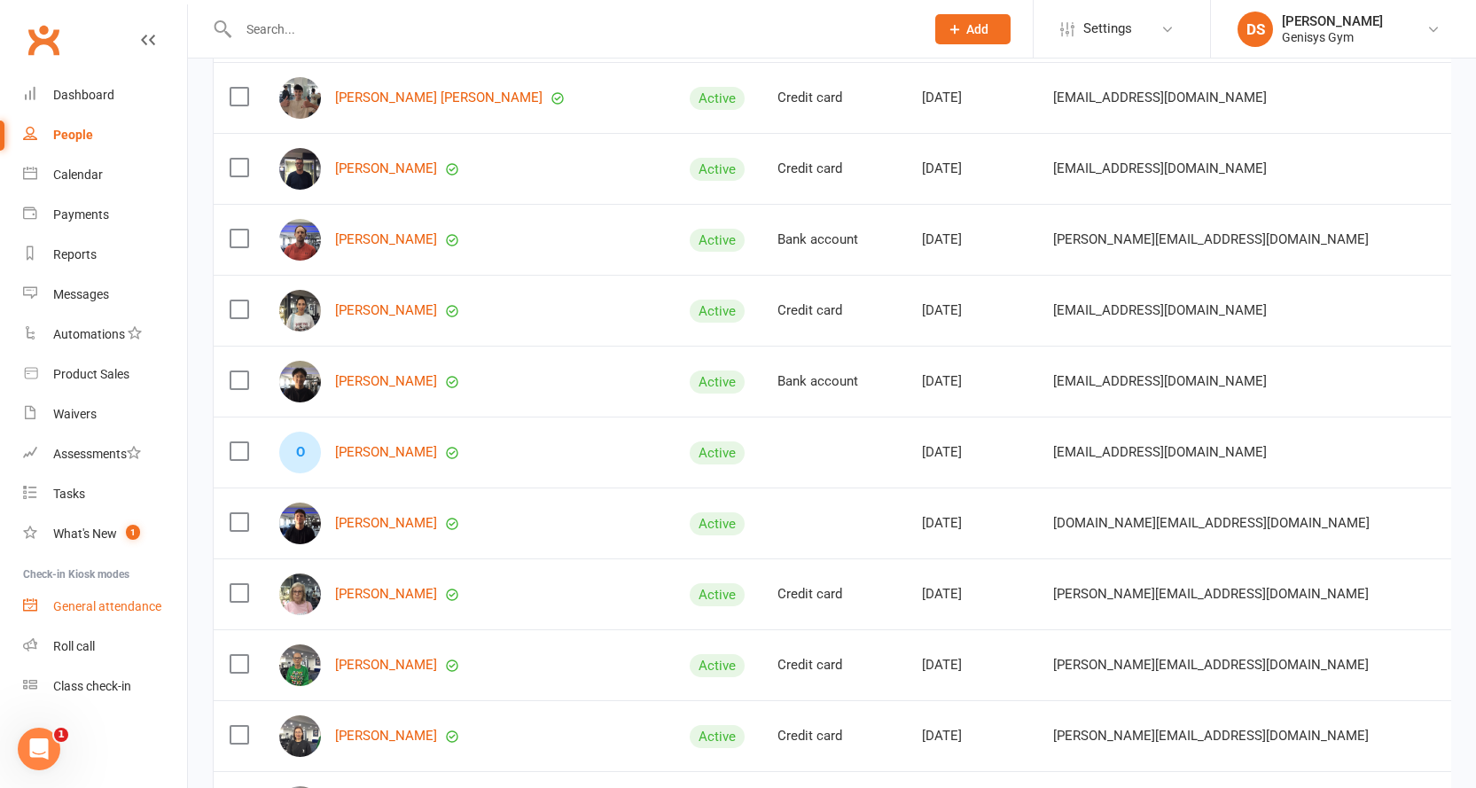
click at [85, 612] on div "General attendance" at bounding box center [107, 606] width 108 height 14
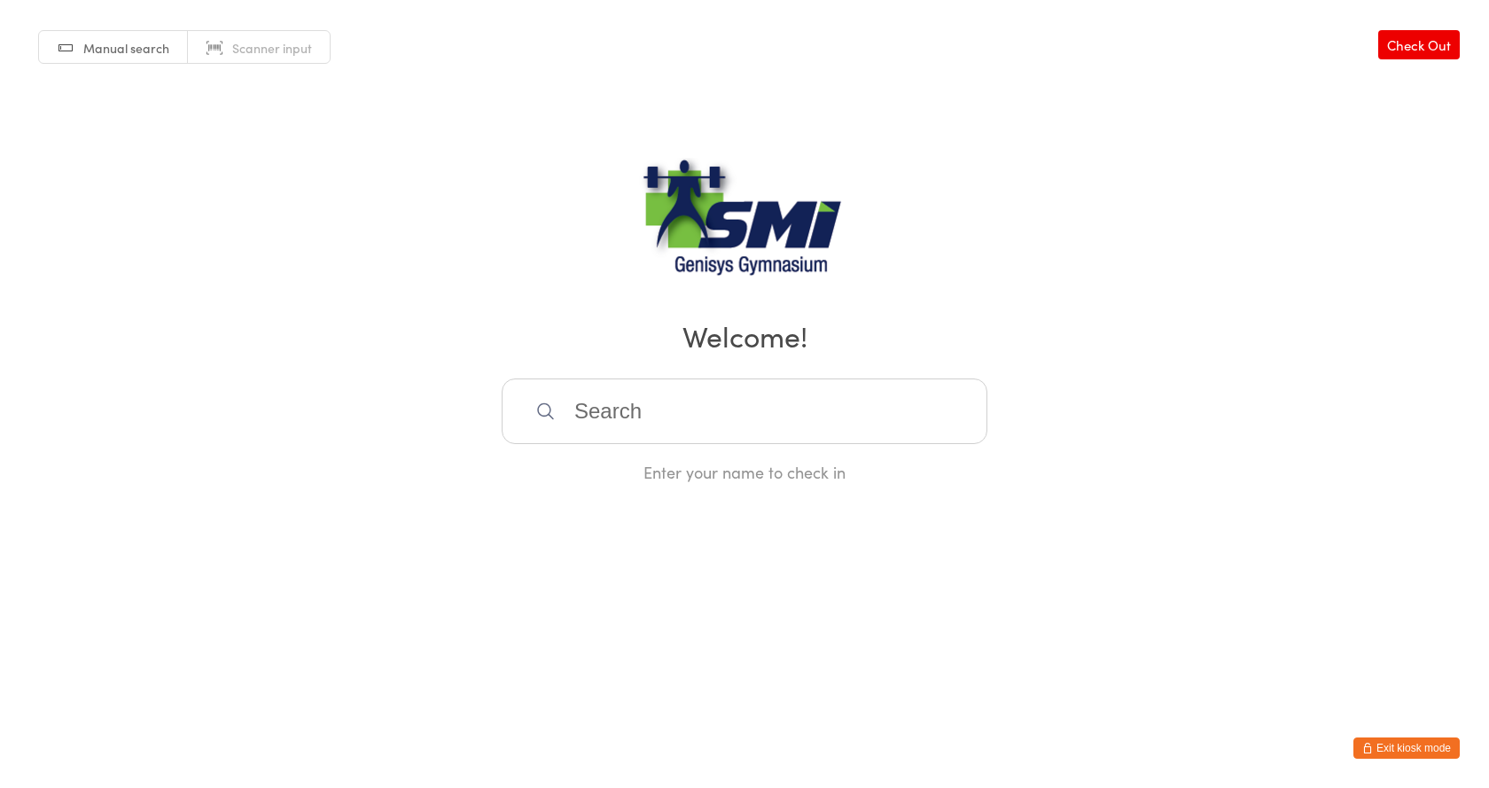
click at [293, 42] on span "Scanner input" at bounding box center [272, 48] width 80 height 18
type input "21571310984"
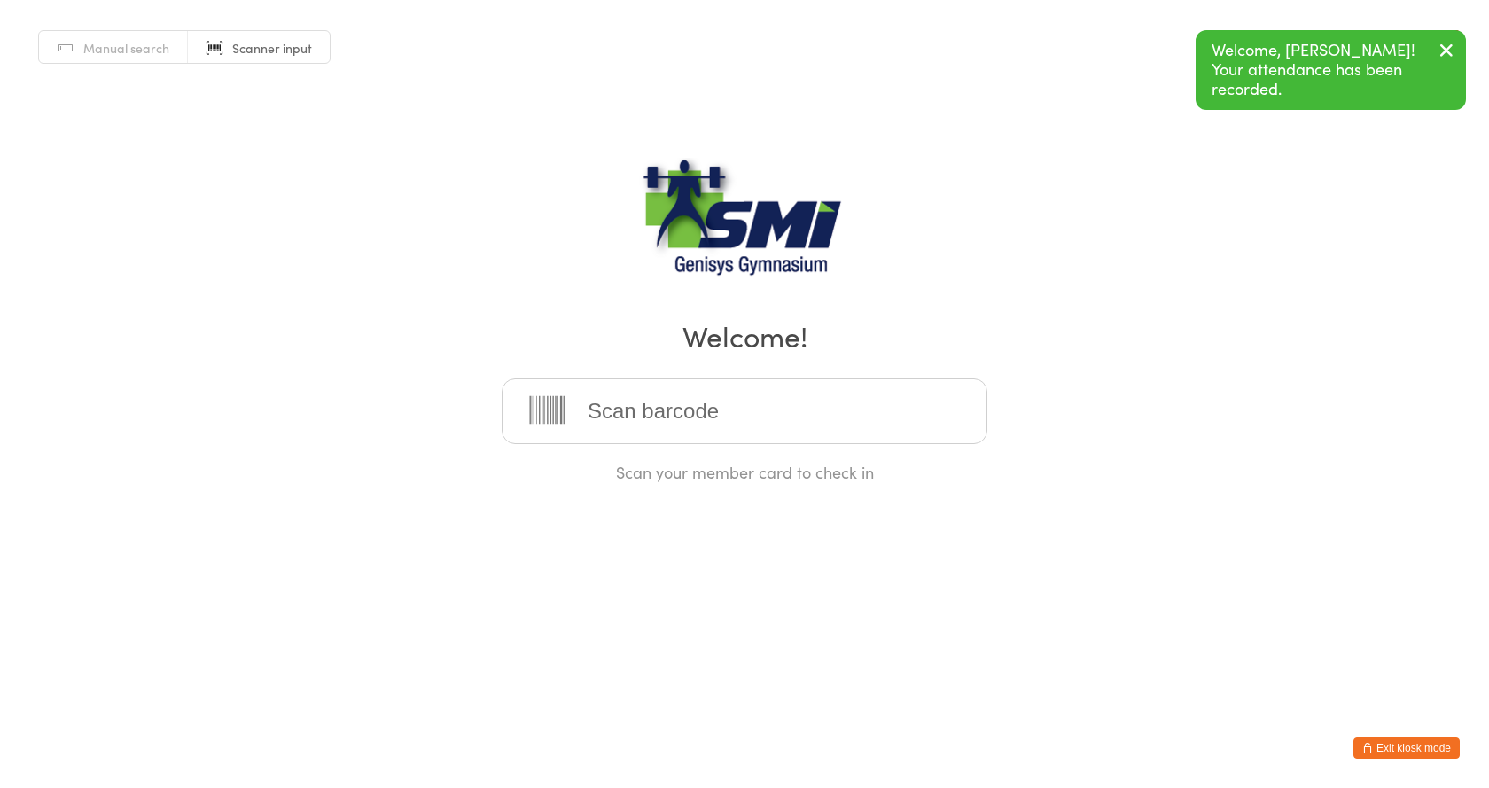
click at [1371, 748] on icon "button" at bounding box center [1368, 748] width 11 height 11
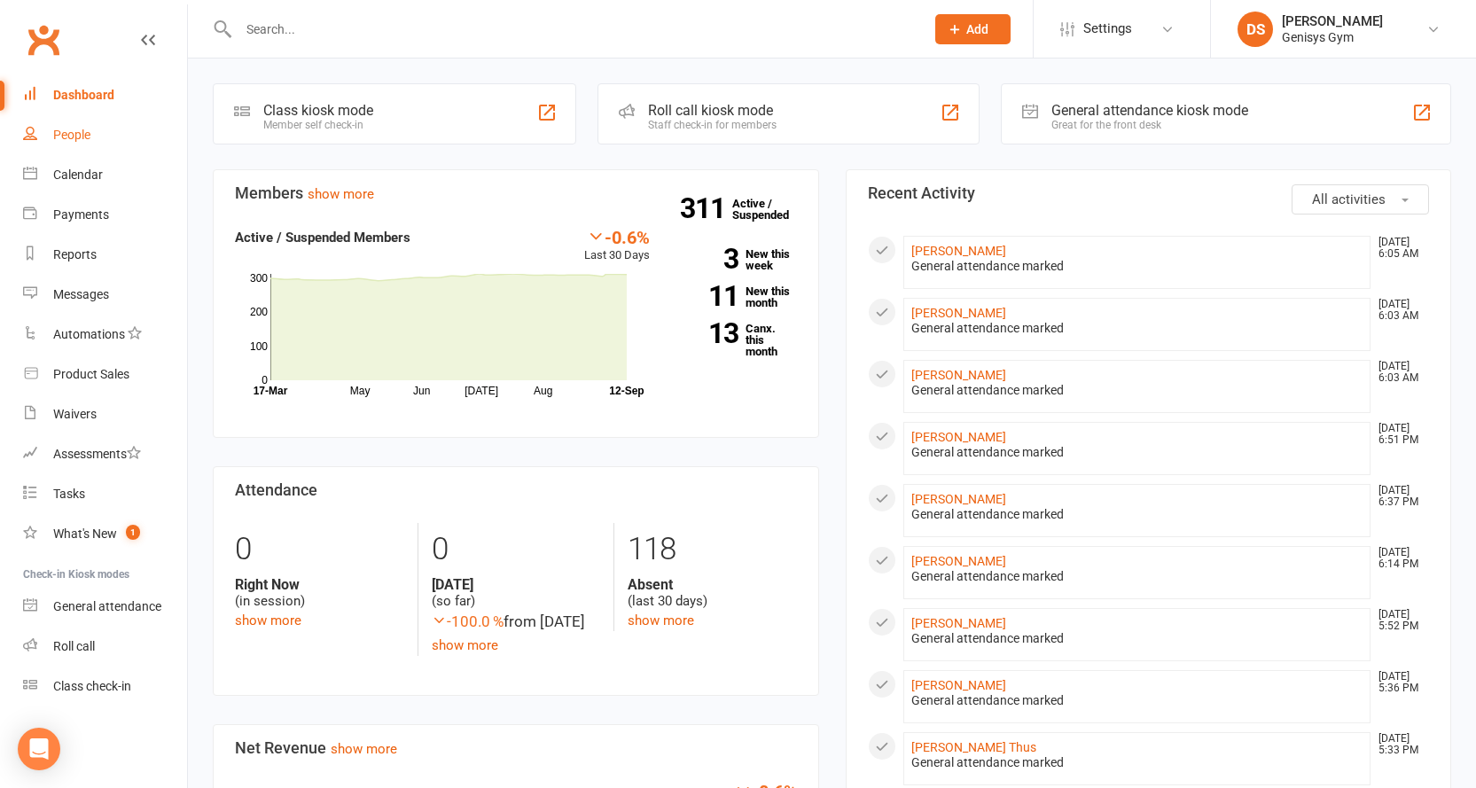
click at [91, 134] on link "People" at bounding box center [105, 135] width 164 height 40
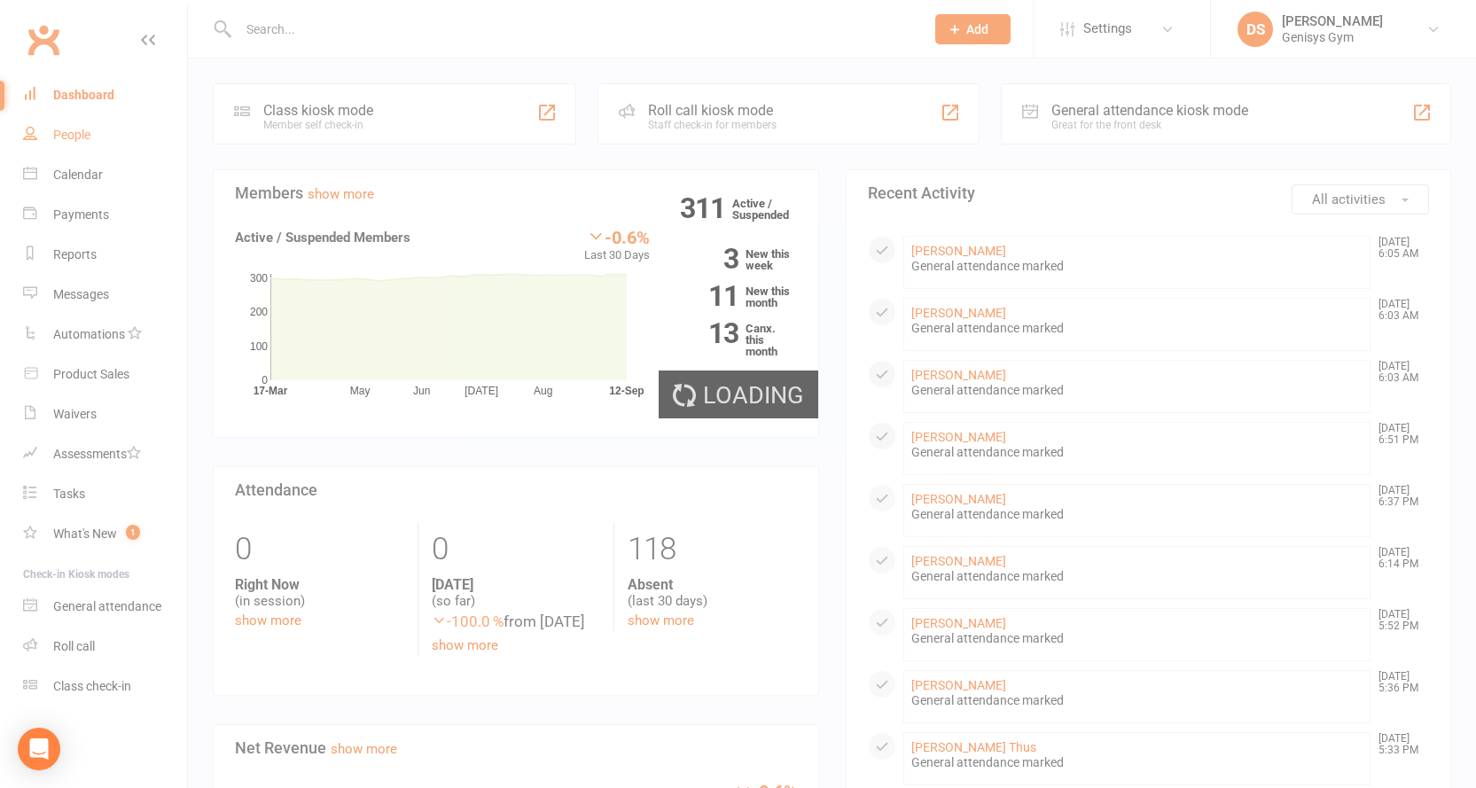
select select "100"
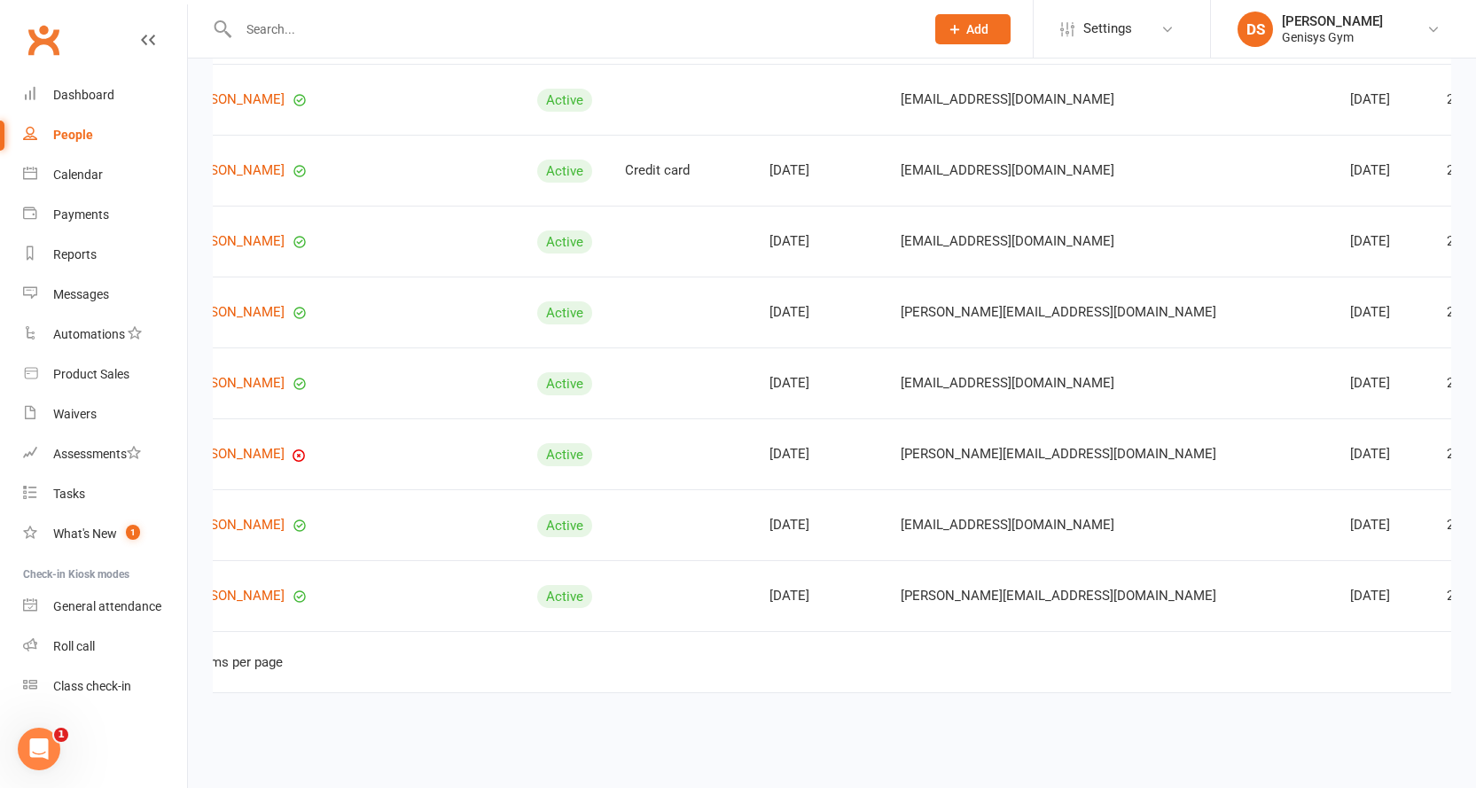
scroll to position [0, 157]
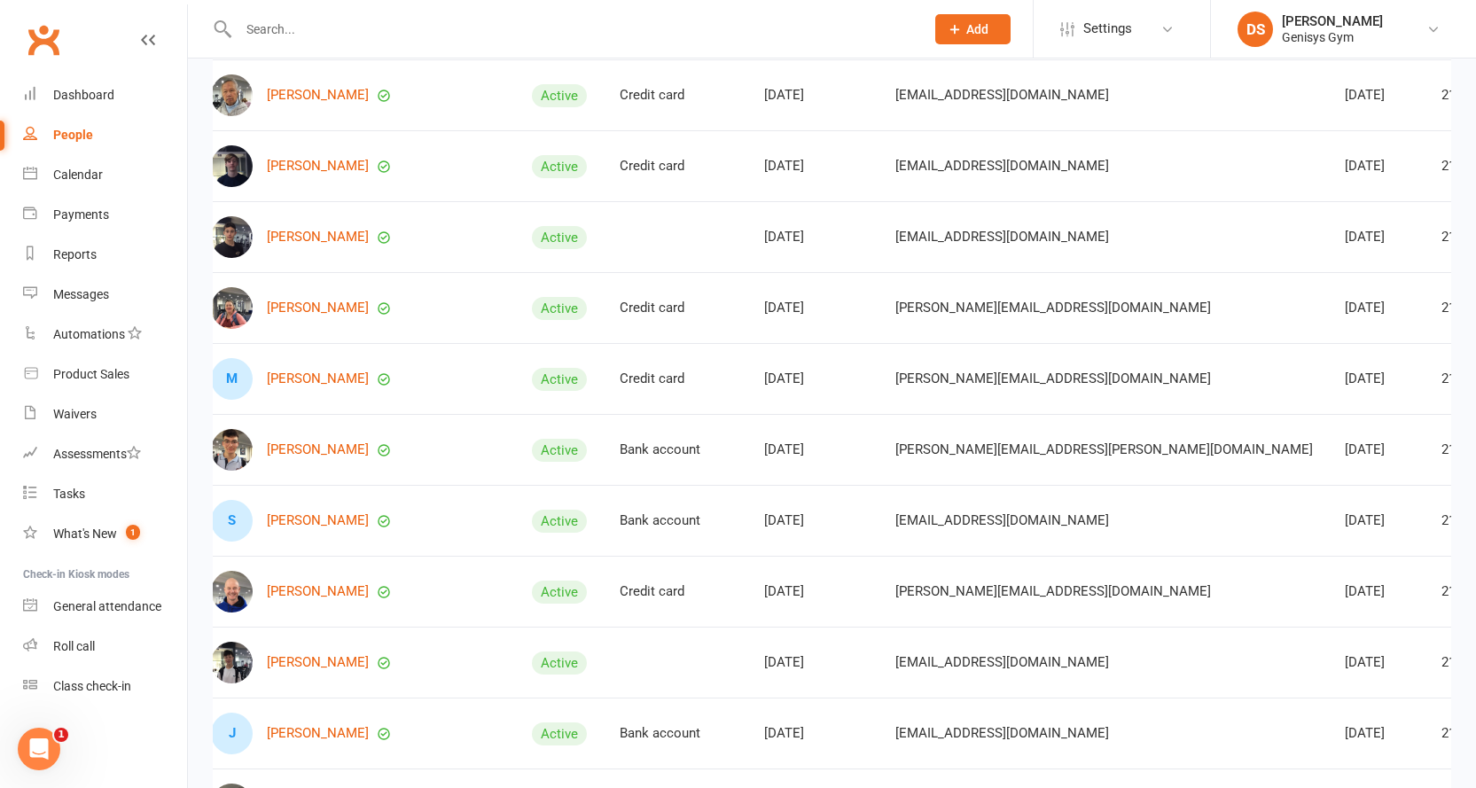
scroll to position [6785, 0]
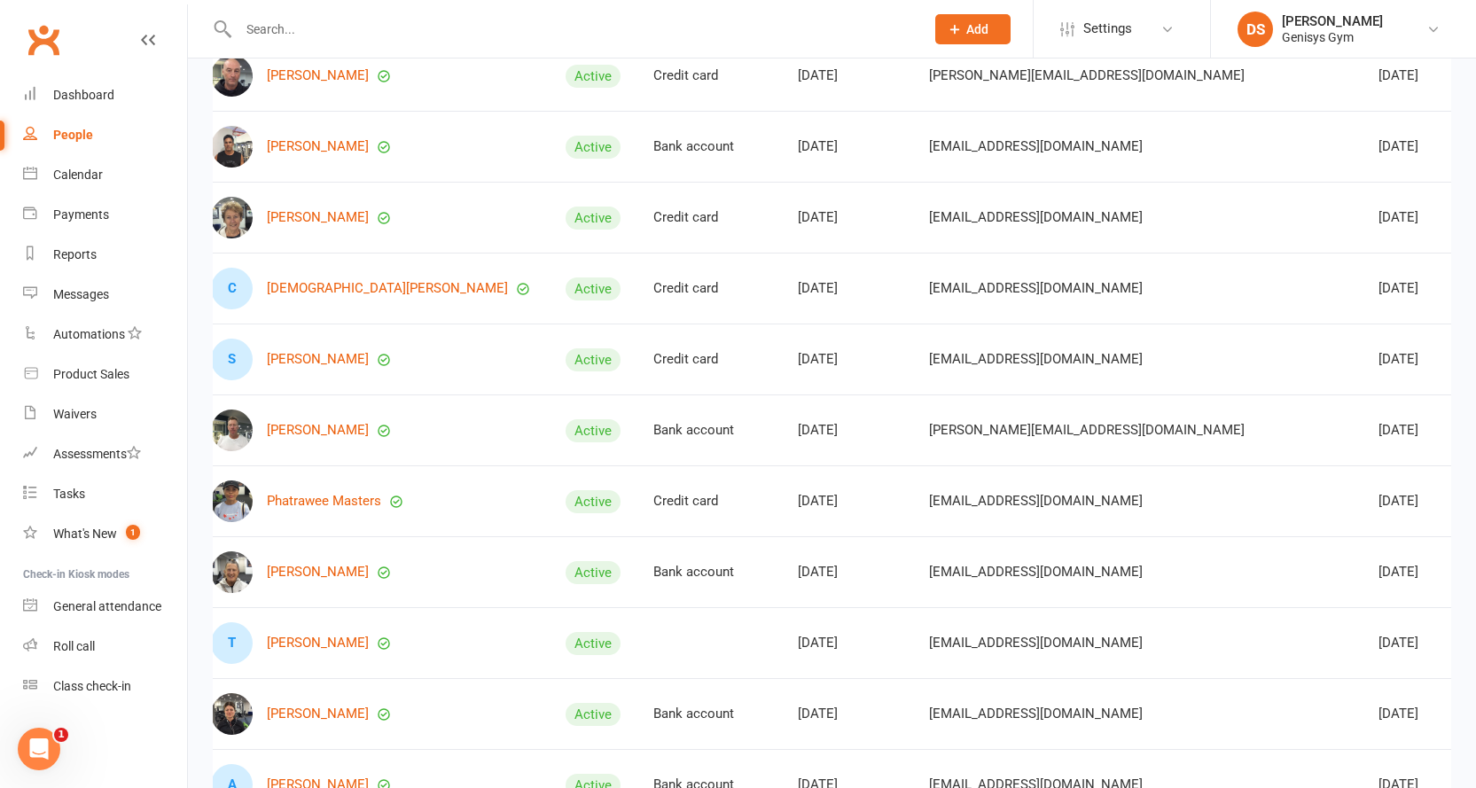
scroll to position [2389, 0]
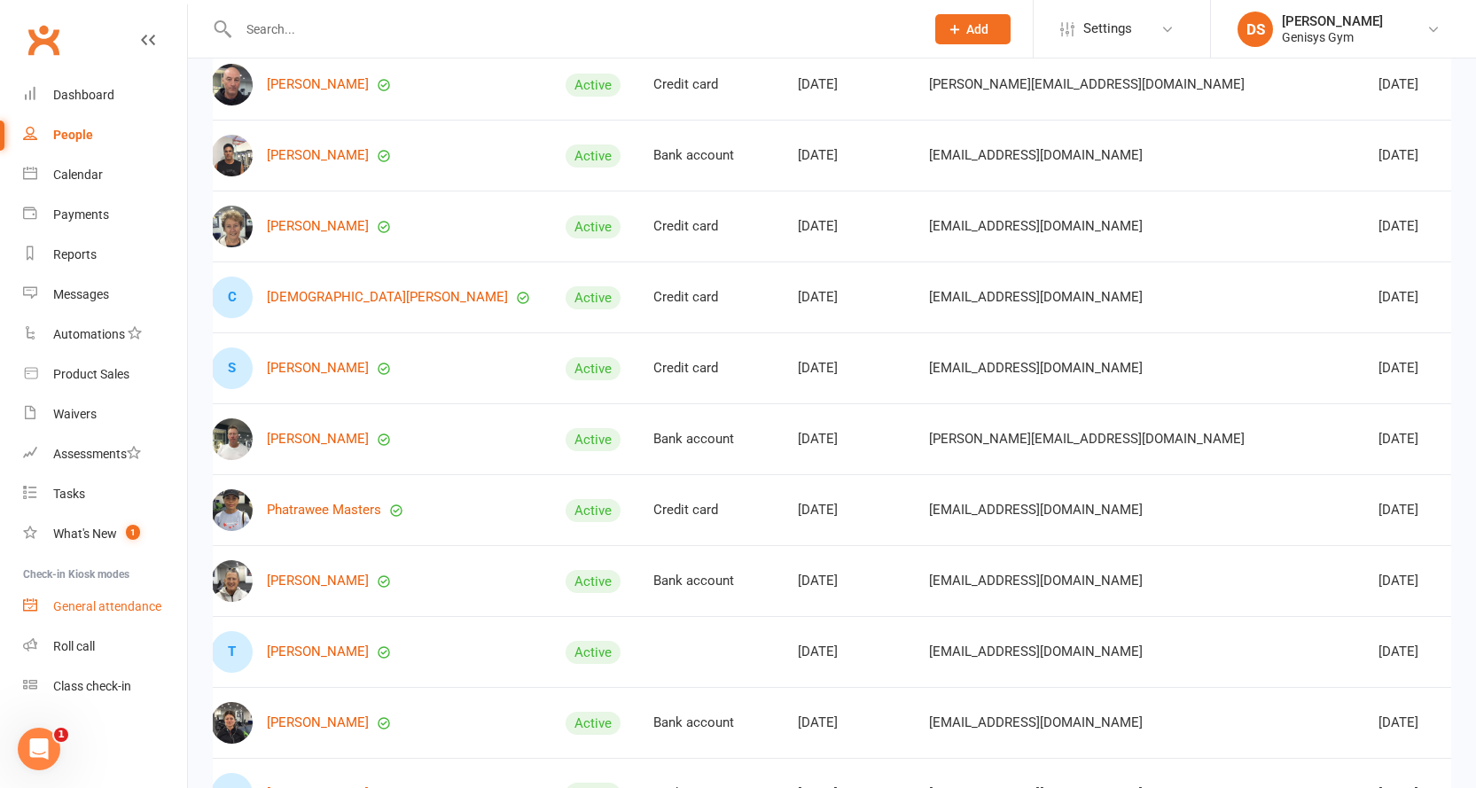
click at [106, 610] on div "General attendance" at bounding box center [107, 606] width 108 height 14
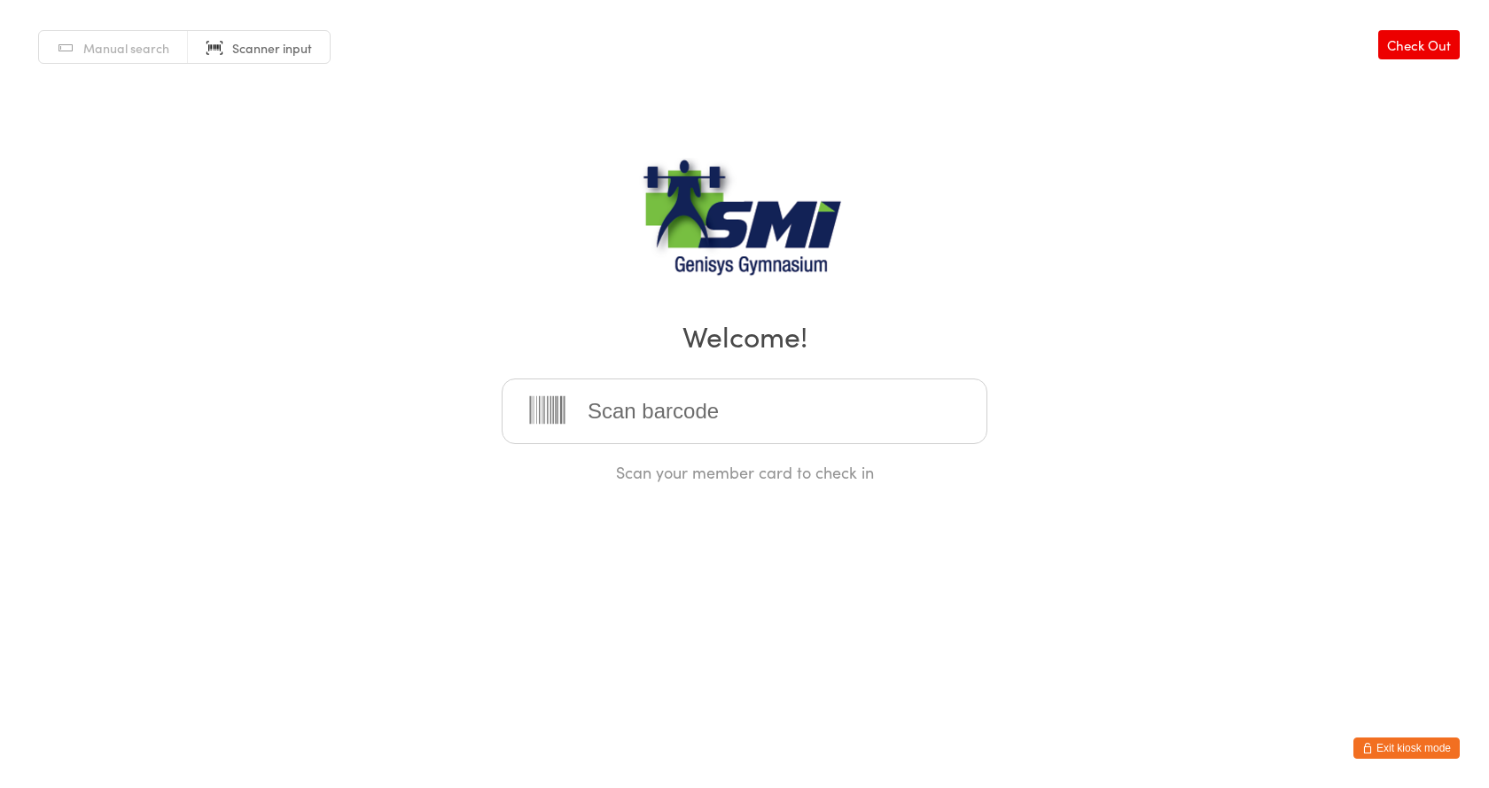
click at [183, 68] on div "Manual search Scanner input Check Out Welcome! Scan your member card to check in" at bounding box center [744, 241] width 1489 height 483
click at [178, 58] on link "Manual search" at bounding box center [113, 48] width 149 height 34
type input "dane"
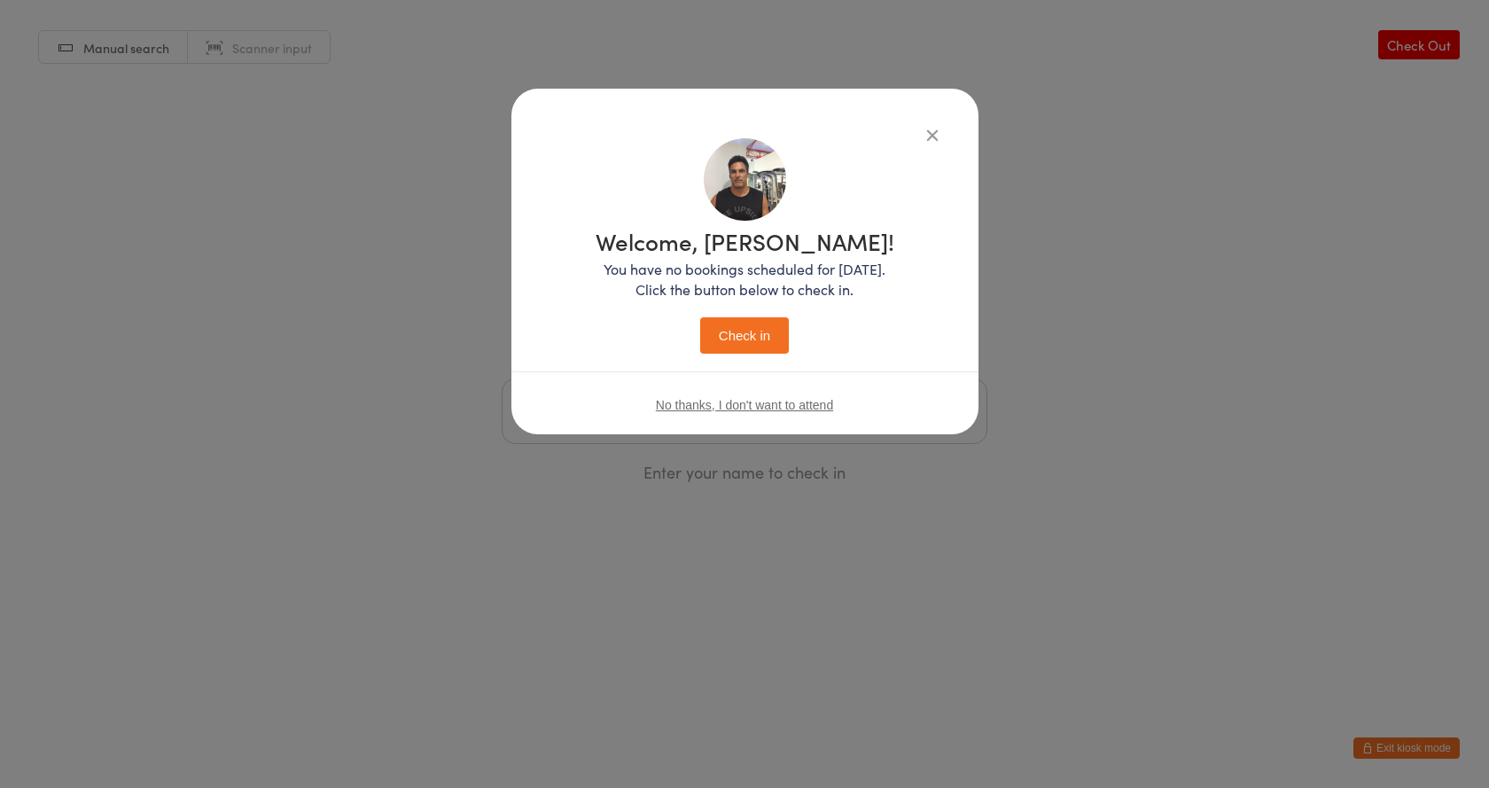
click at [700, 317] on button "Check in" at bounding box center [744, 335] width 89 height 36
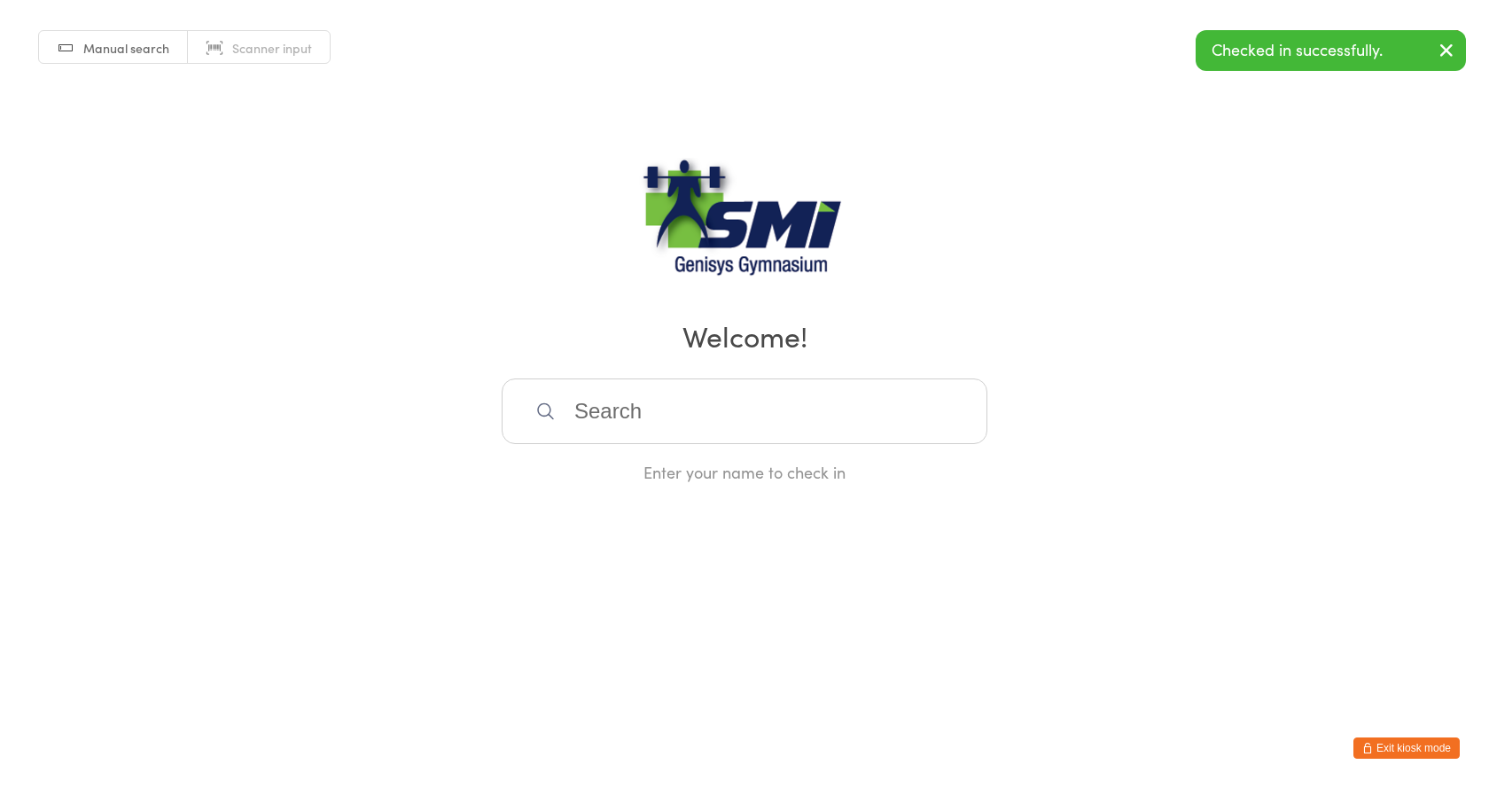
click at [785, 413] on input "search" at bounding box center [745, 412] width 486 height 66
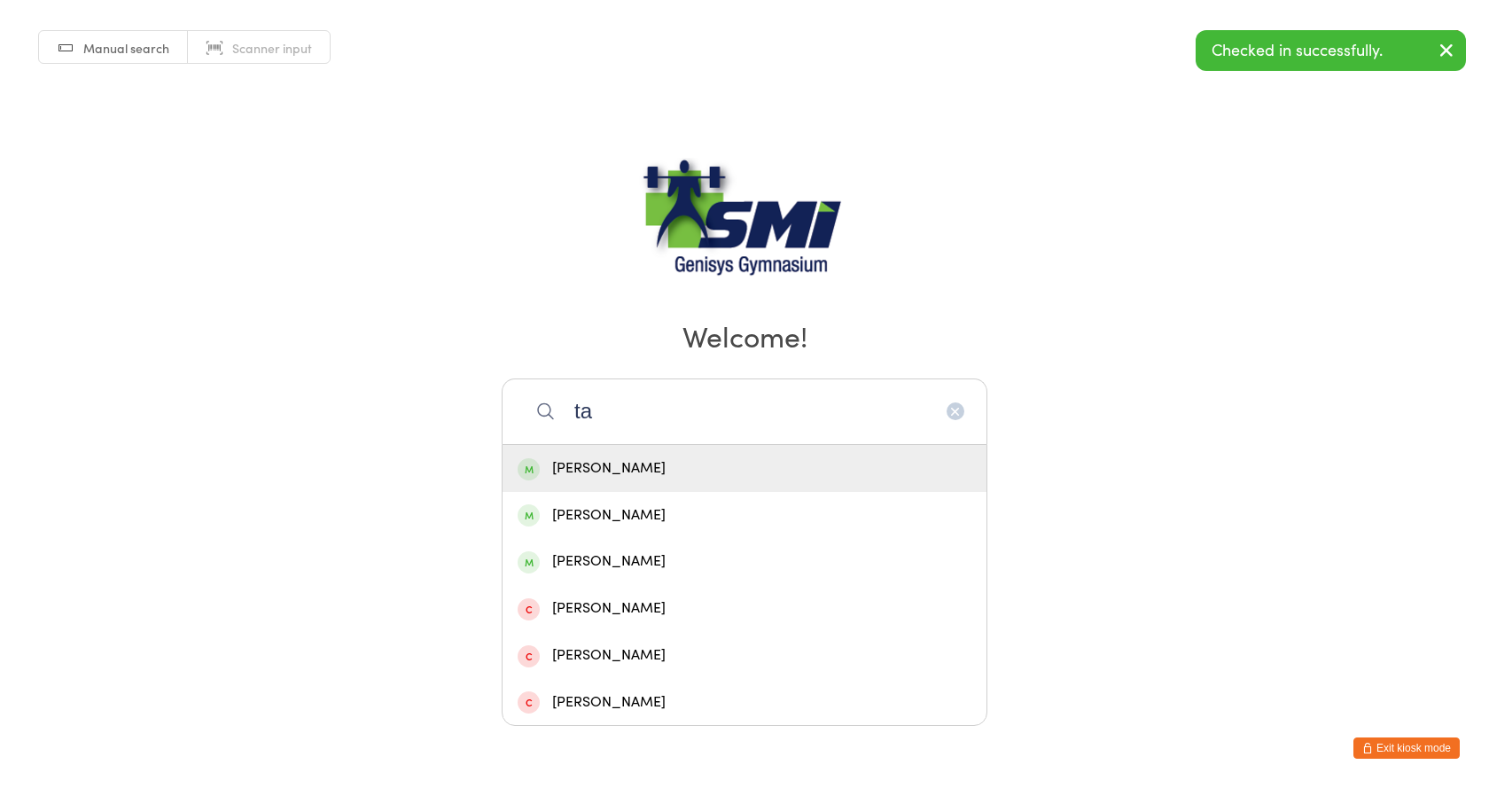
type input "tah"
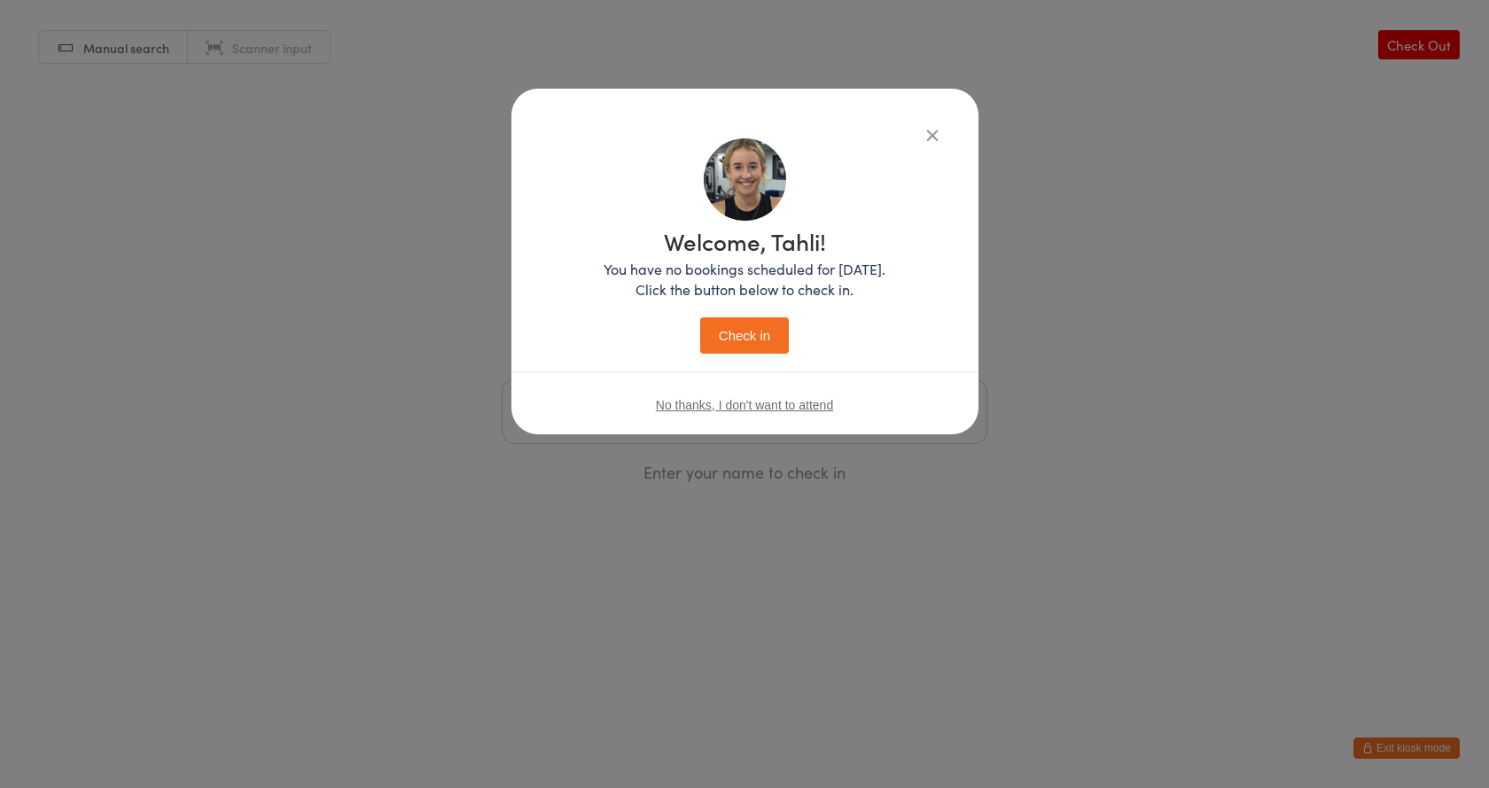
click at [700, 317] on button "Check in" at bounding box center [744, 335] width 89 height 36
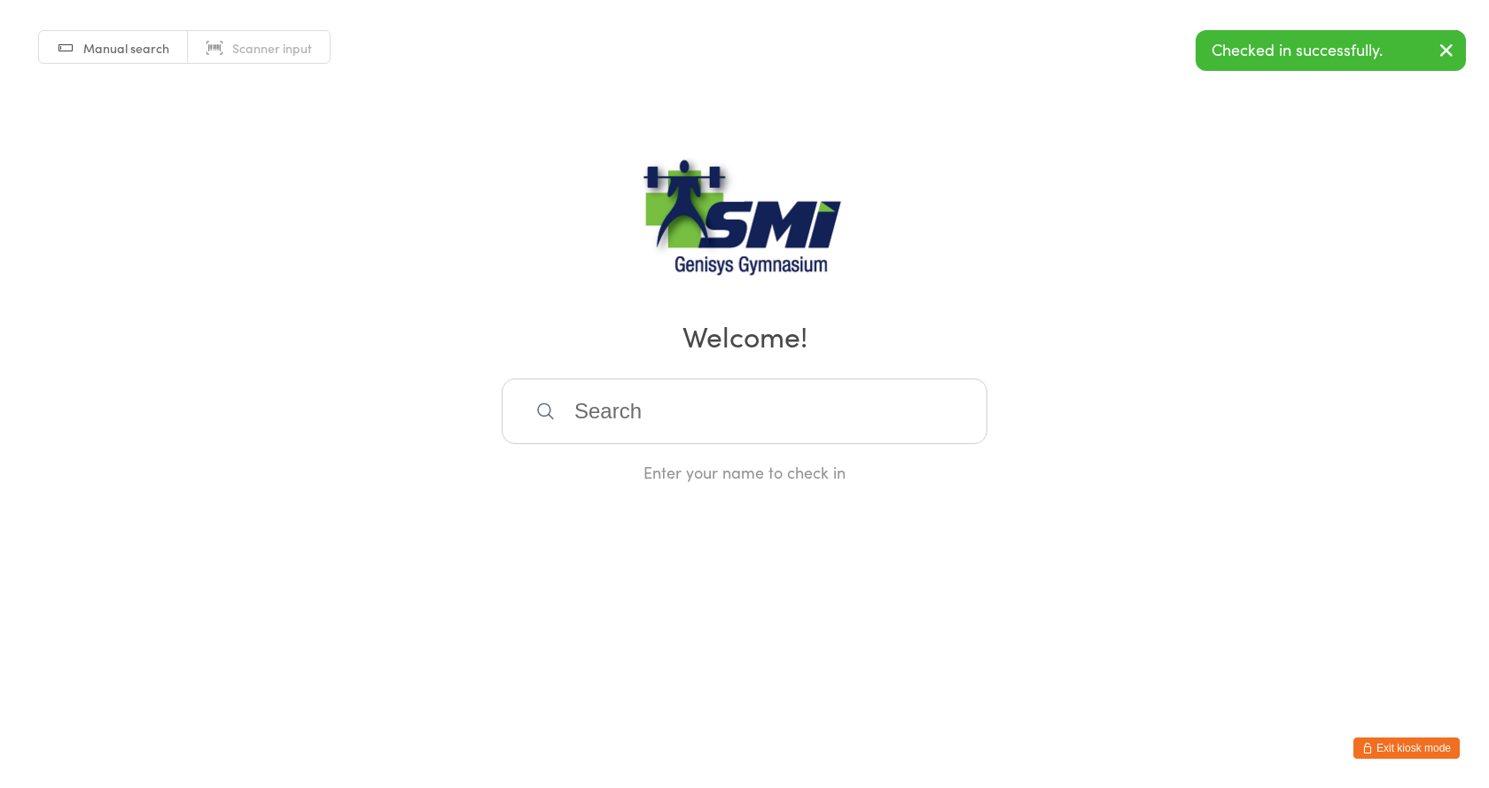
click at [290, 57] on link "Scanner input" at bounding box center [259, 48] width 142 height 34
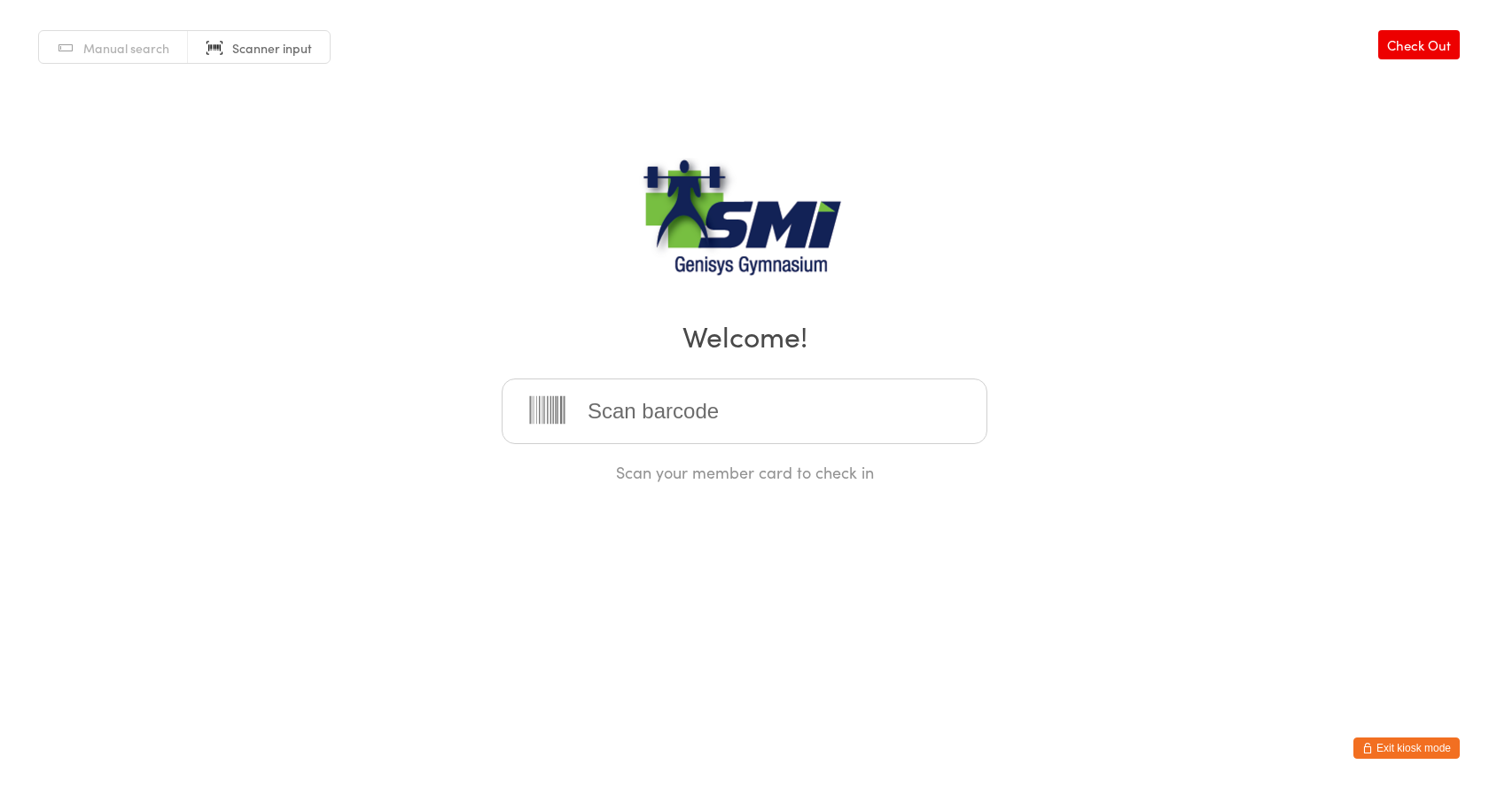
click at [1432, 746] on button "Exit kiosk mode" at bounding box center [1407, 748] width 106 height 21
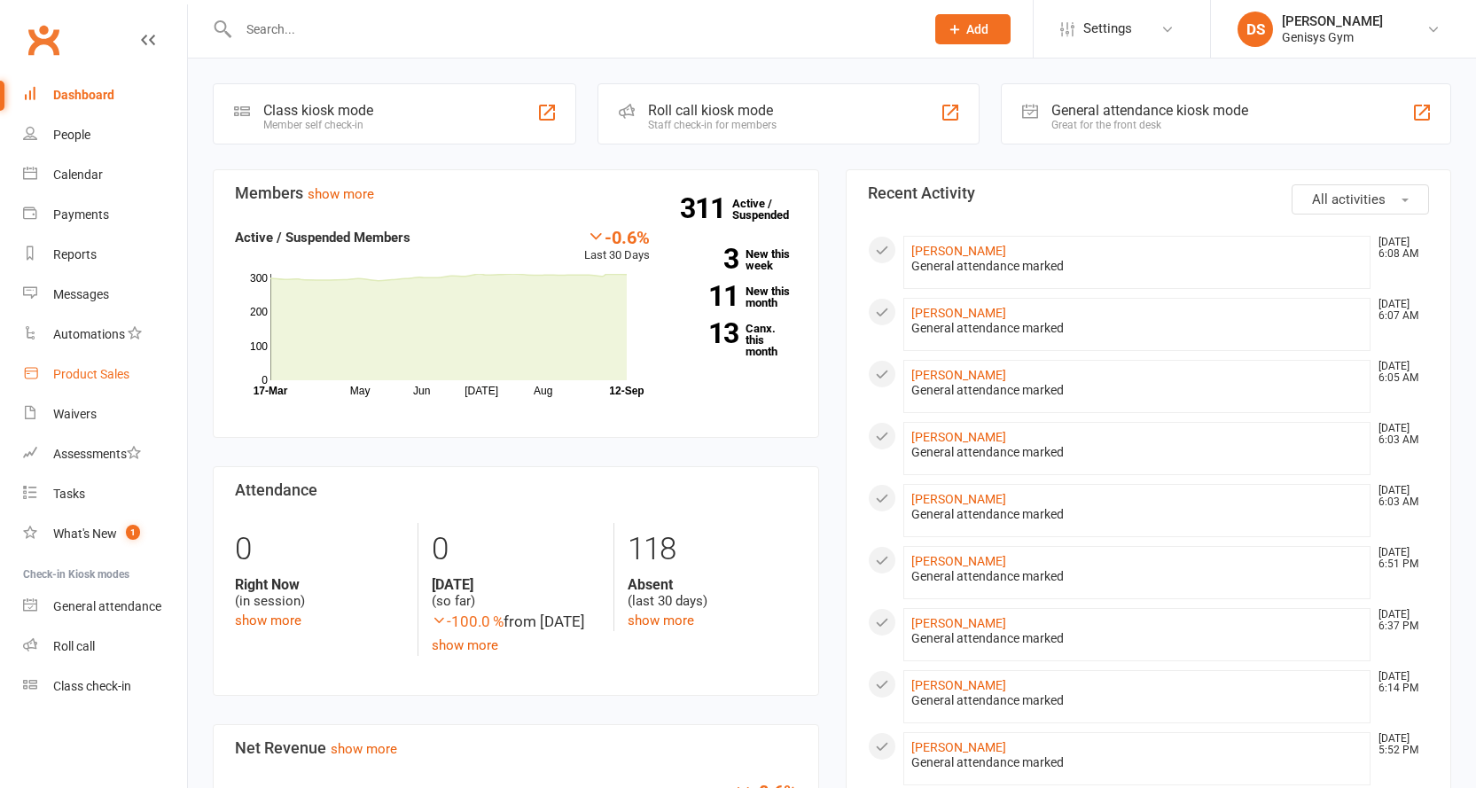
click at [121, 372] on div "Product Sales" at bounding box center [91, 374] width 76 height 14
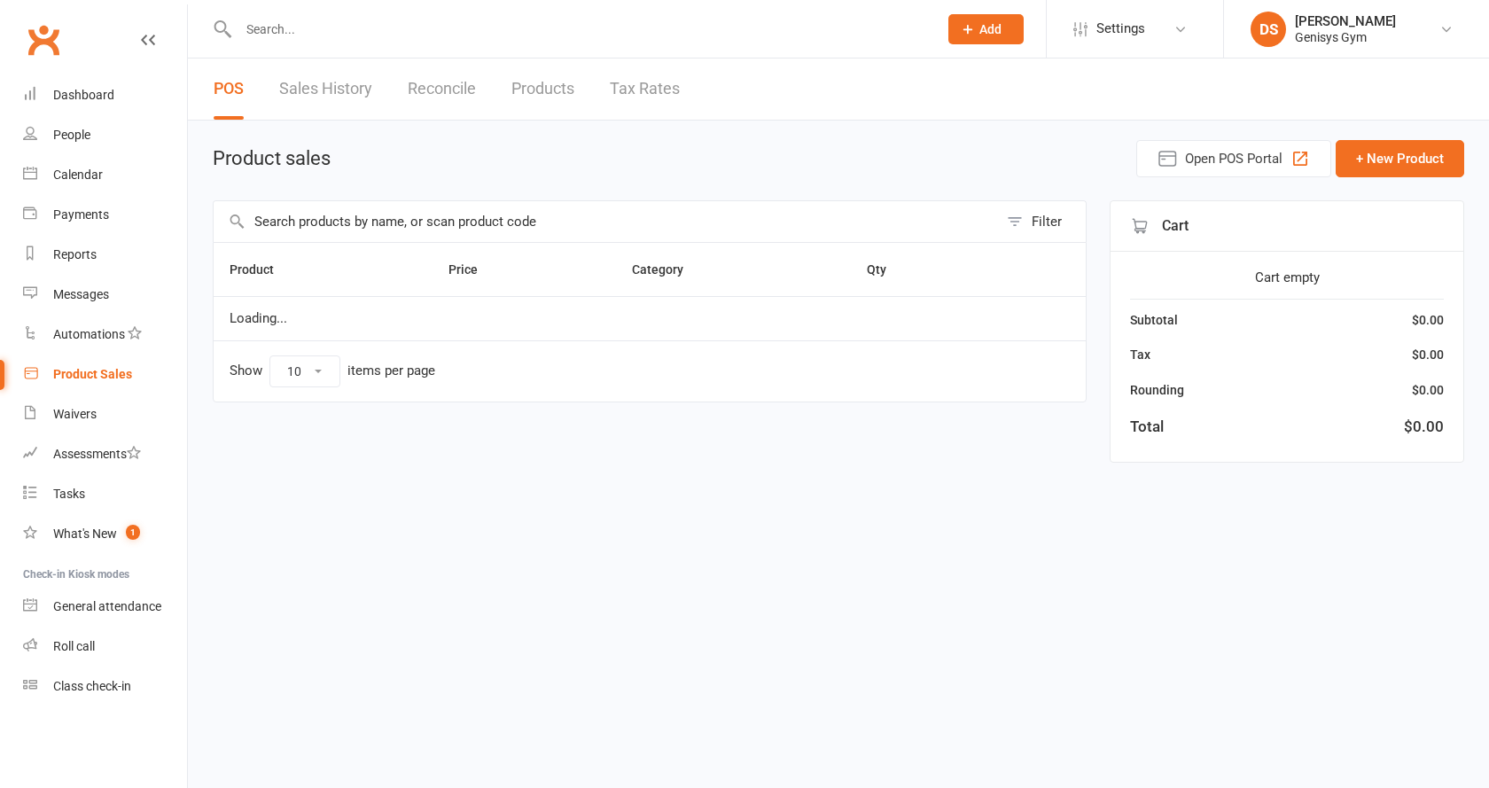
select select "10"
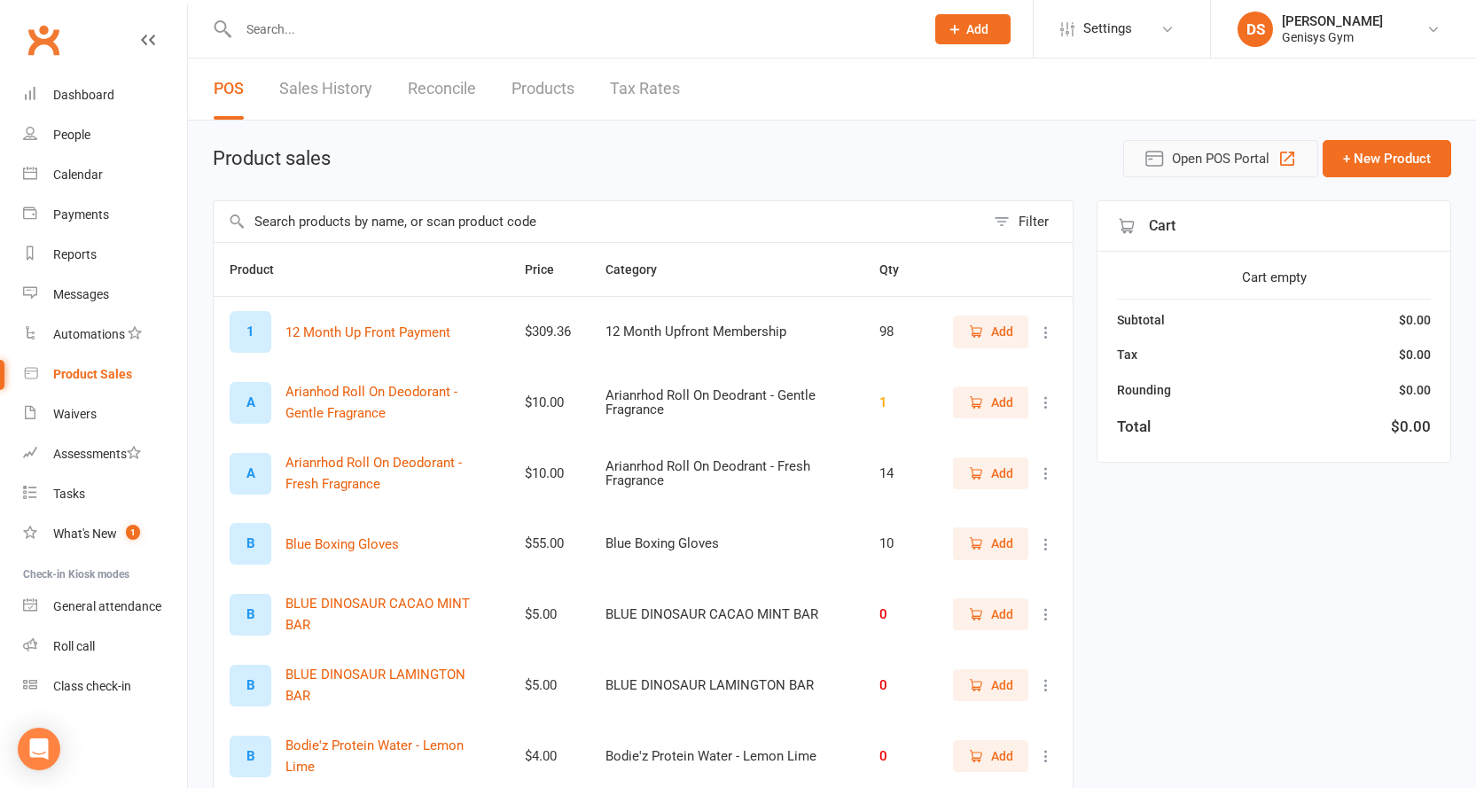
click at [1168, 165] on button "Open POS Portal" at bounding box center [1220, 158] width 195 height 37
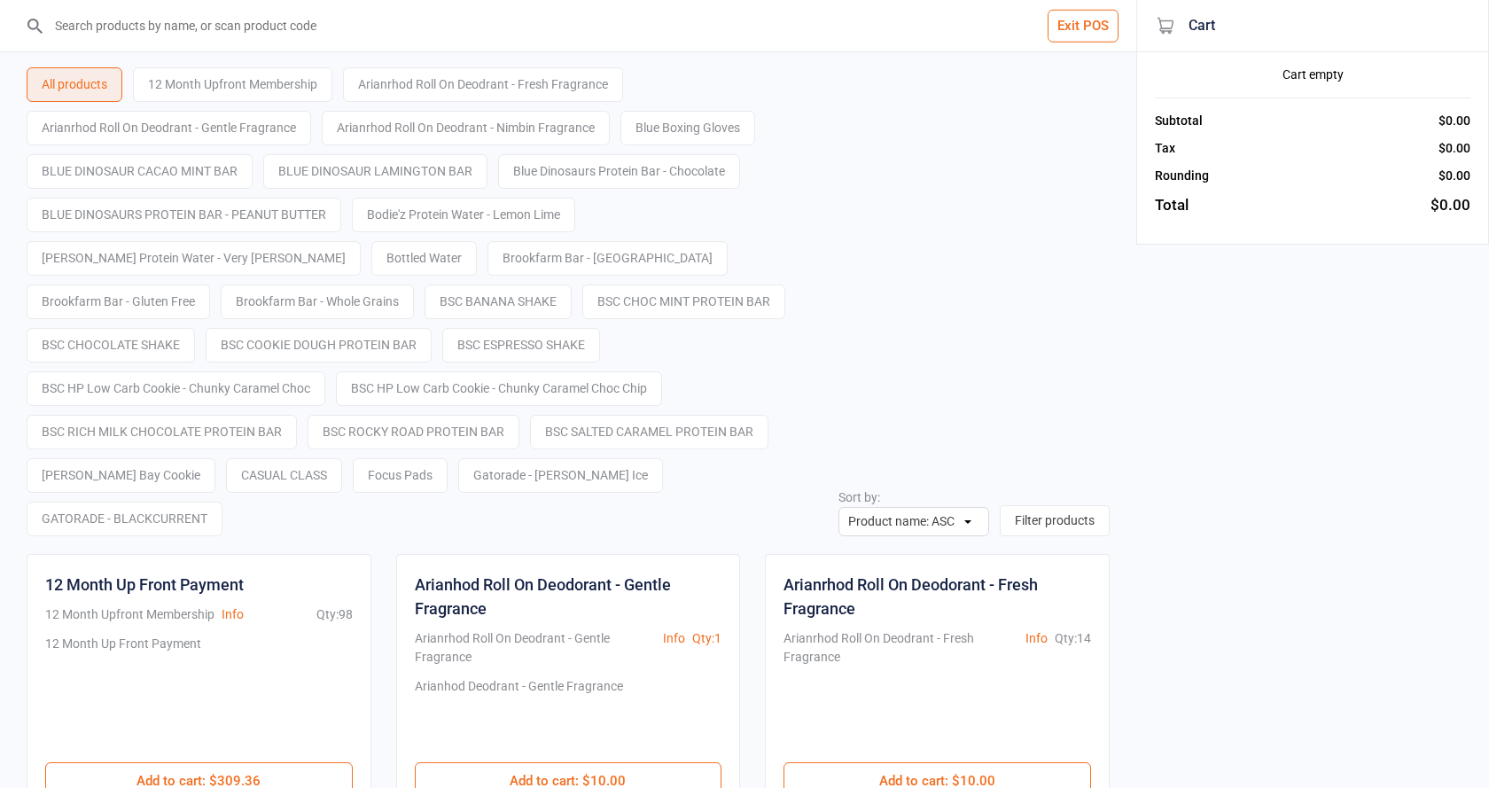
click at [330, 44] on input "search" at bounding box center [579, 25] width 1066 height 51
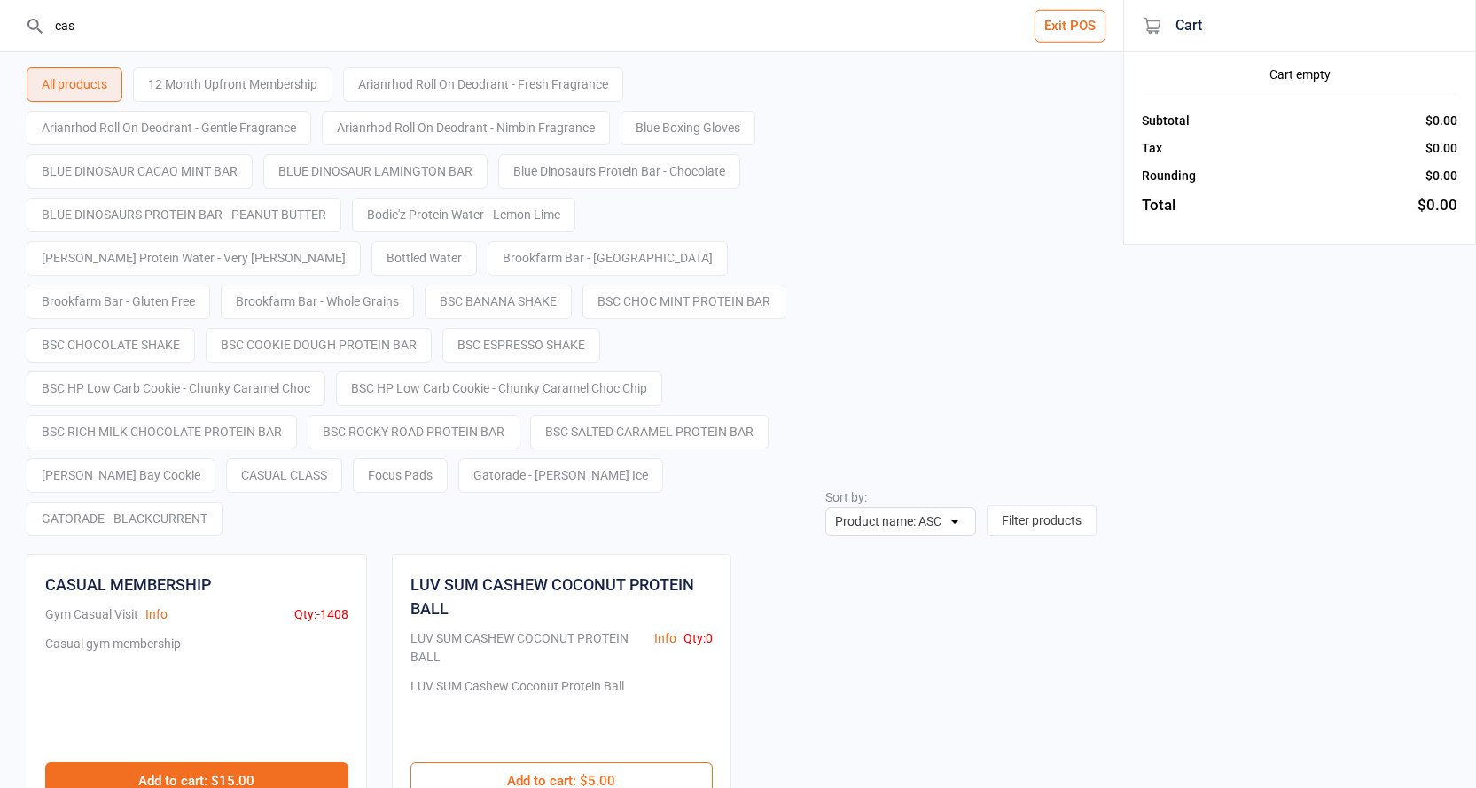
type input "cas"
click at [275, 762] on button "Add to cart : $15.00" at bounding box center [196, 780] width 303 height 37
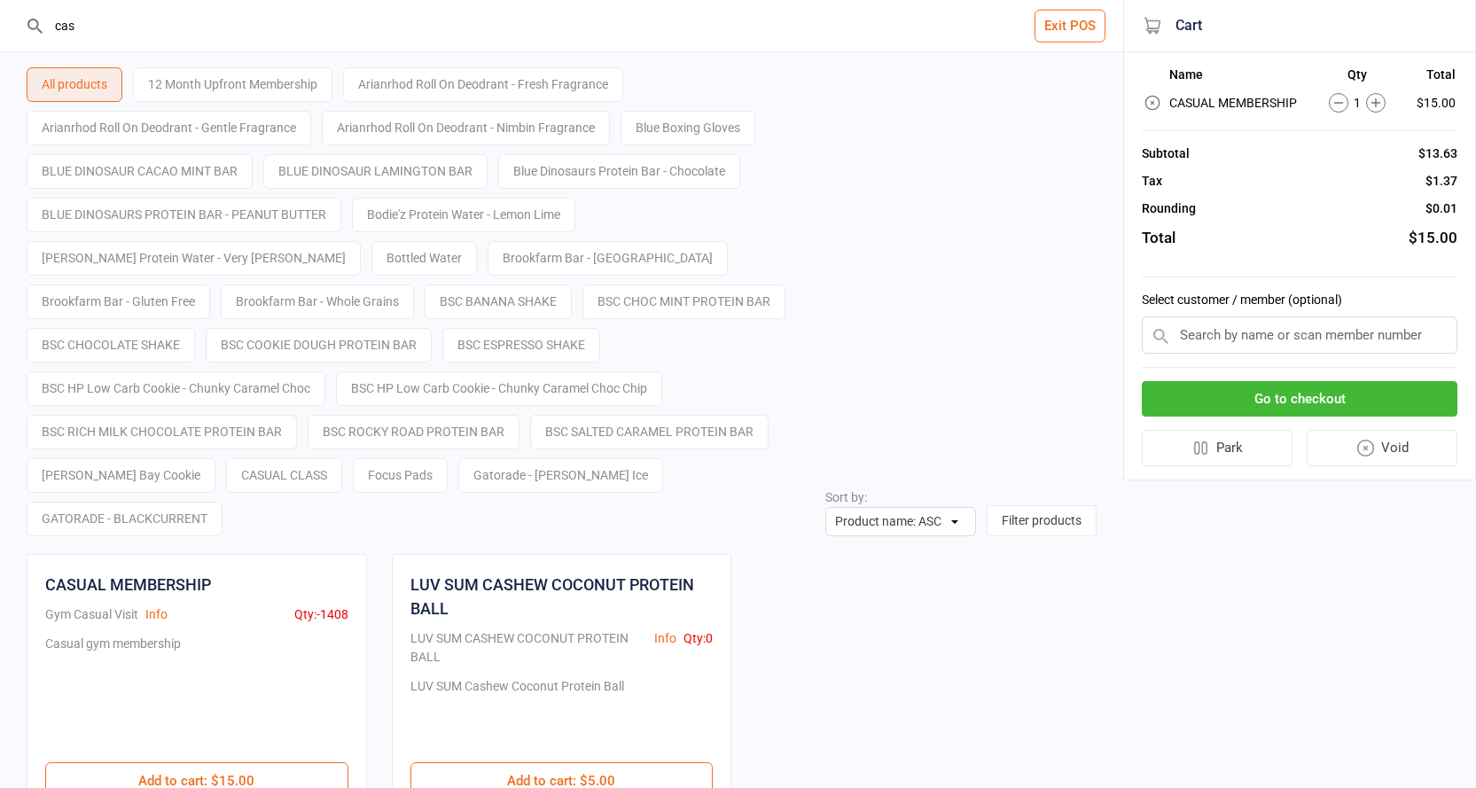
click at [1334, 397] on button "Go to checkout" at bounding box center [1300, 399] width 316 height 36
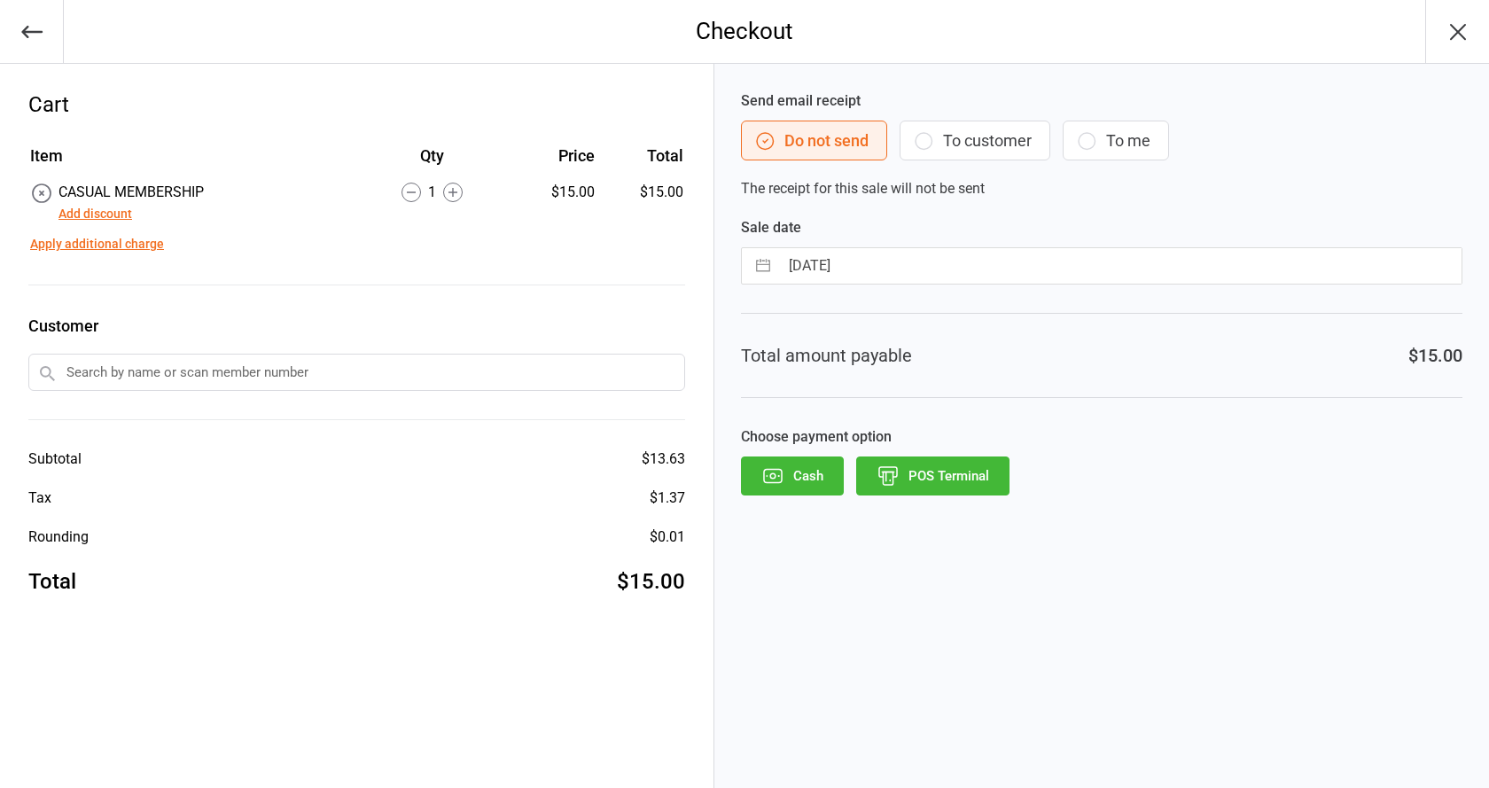
click at [96, 207] on button "Add discount" at bounding box center [96, 214] width 74 height 19
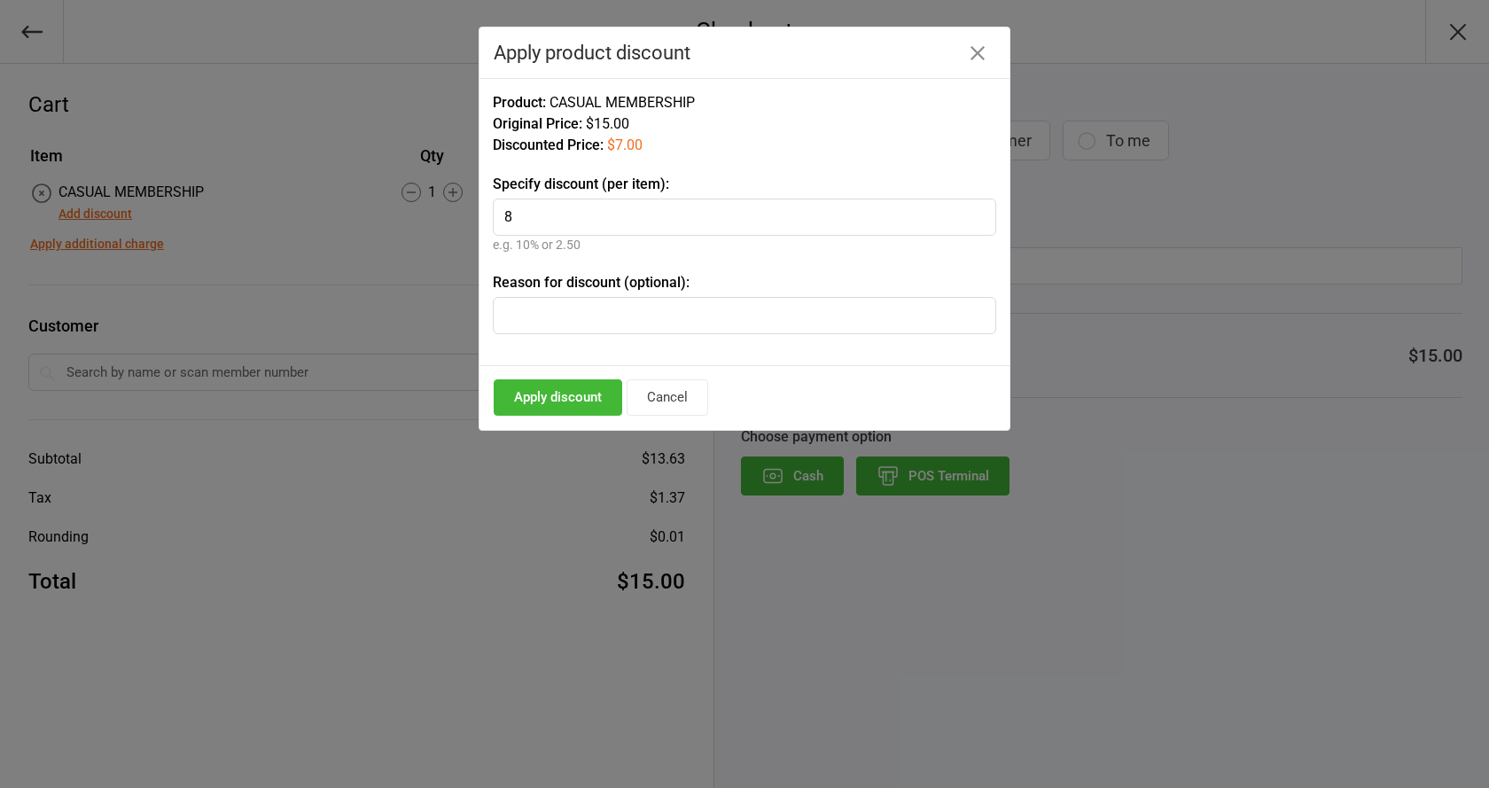
type input "8"
type input "Jock Athletic"
click at [567, 402] on button "Apply discount" at bounding box center [558, 397] width 129 height 36
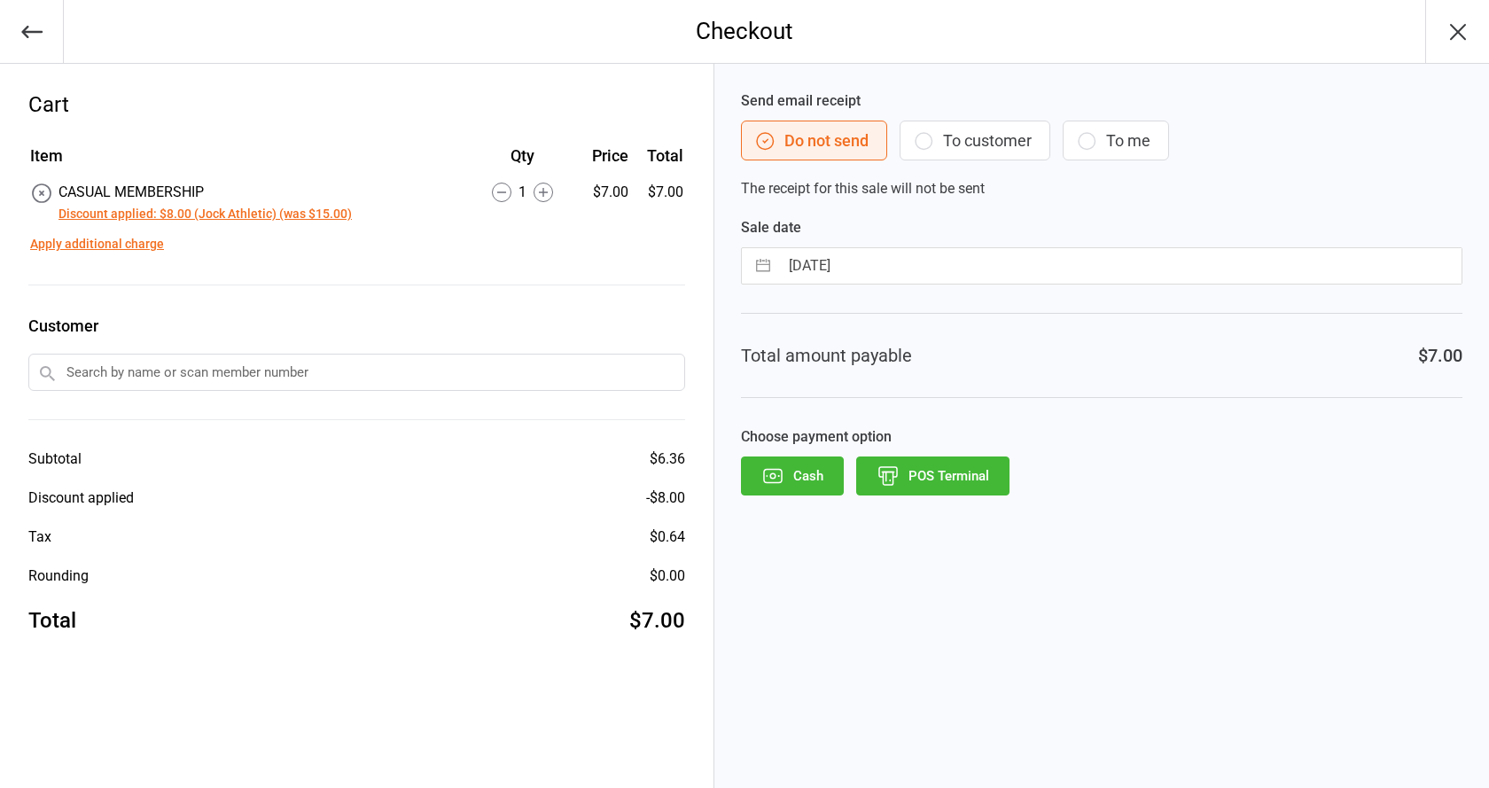
click at [361, 375] on input "text" at bounding box center [356, 372] width 657 height 37
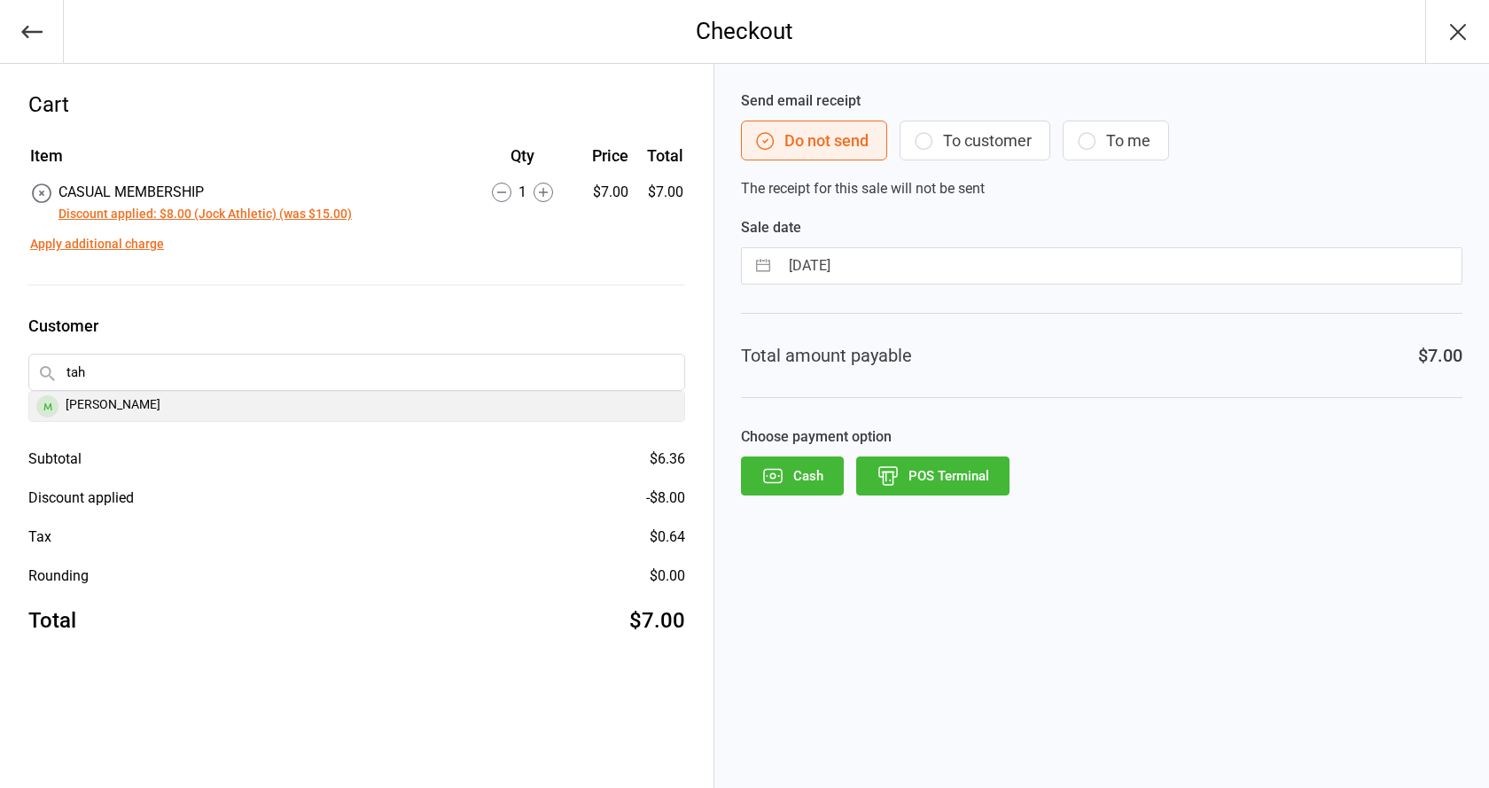
type input "tah"
click at [286, 401] on div "Tahli Weigand" at bounding box center [356, 406] width 655 height 29
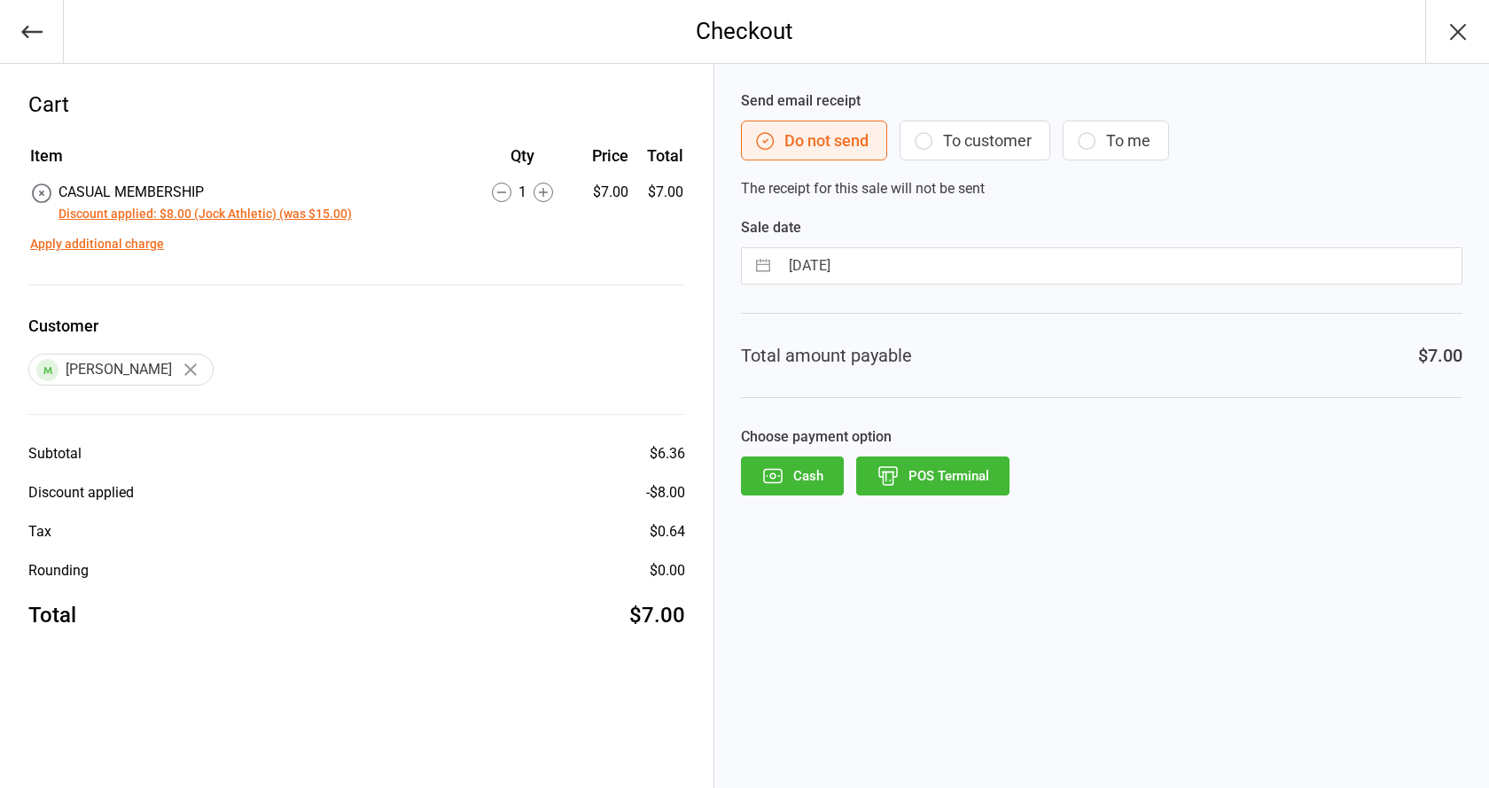
click at [926, 479] on button "POS Terminal" at bounding box center [932, 476] width 153 height 39
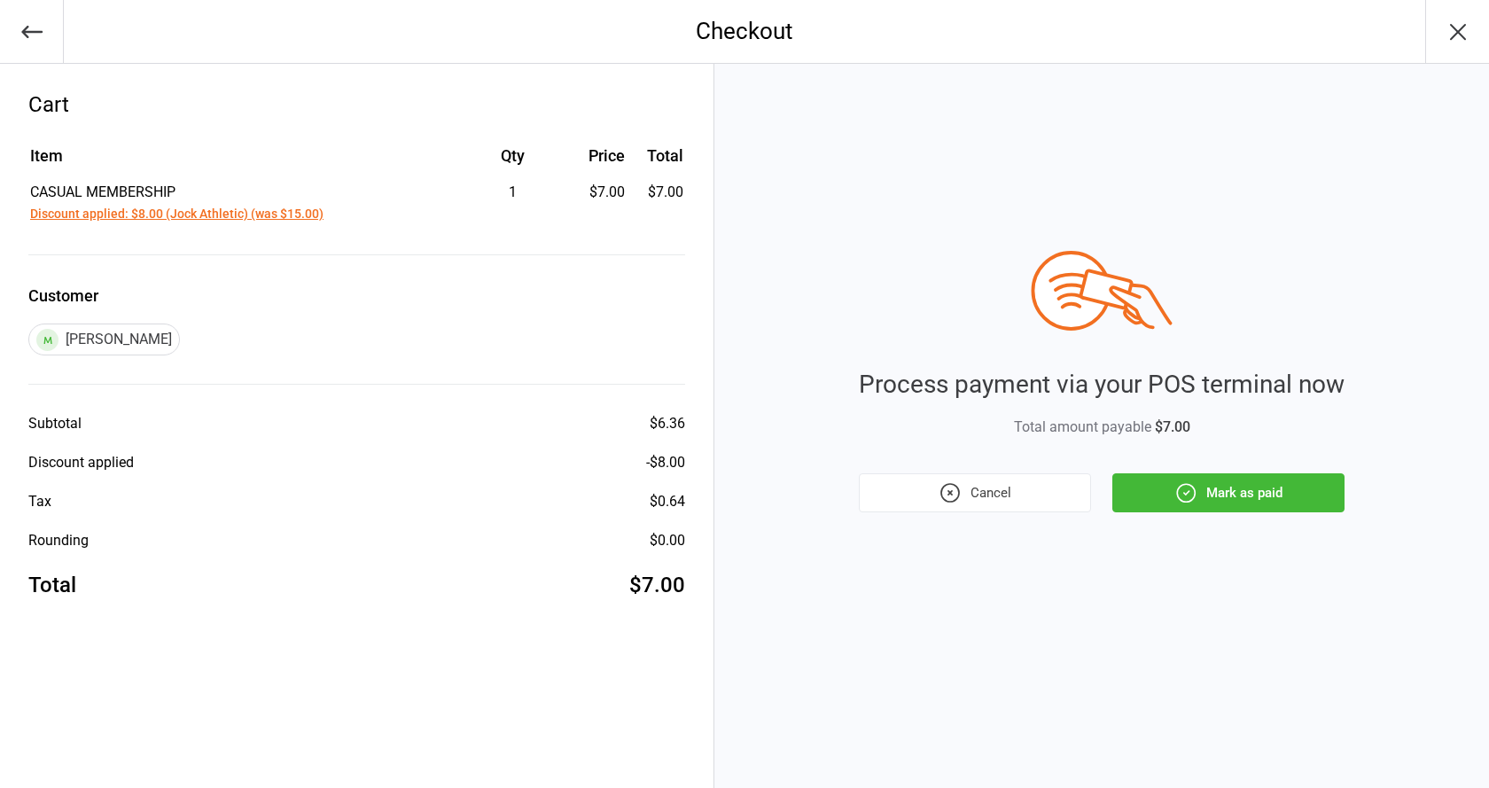
click at [1253, 474] on button "Mark as paid" at bounding box center [1229, 492] width 232 height 39
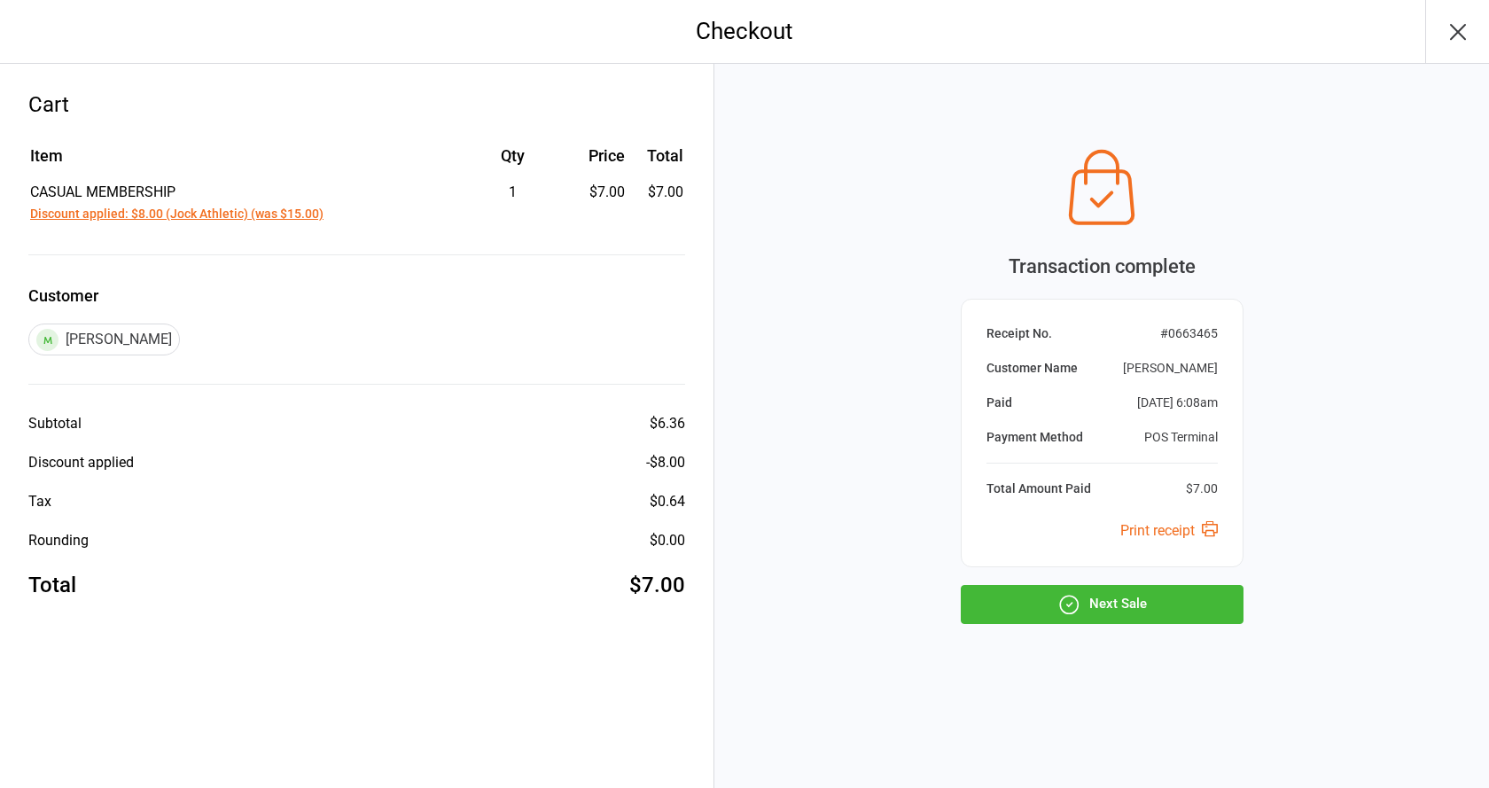
click at [1061, 595] on icon "button" at bounding box center [1069, 604] width 23 height 23
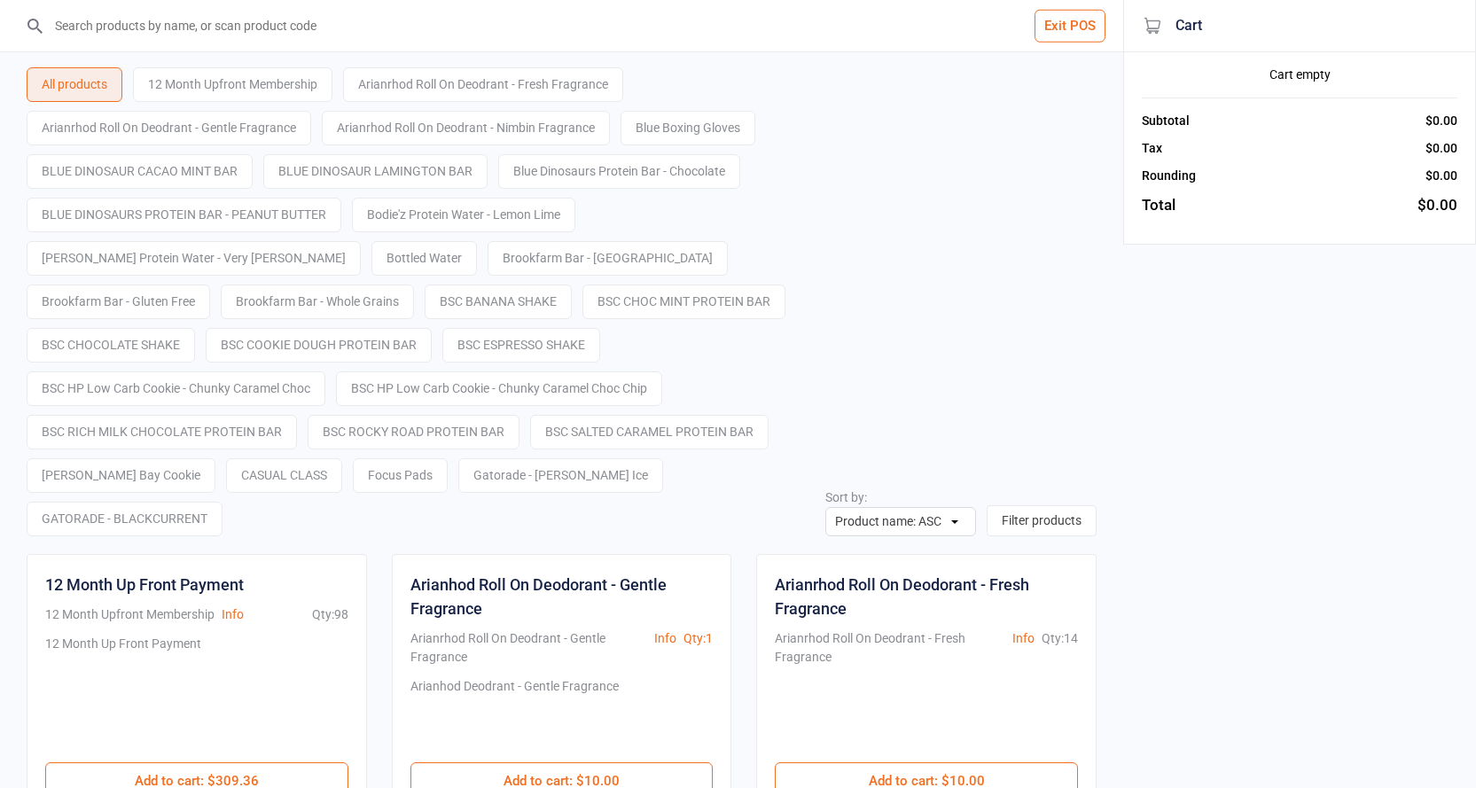
click at [1048, 32] on button "Exit POS" at bounding box center [1070, 26] width 71 height 33
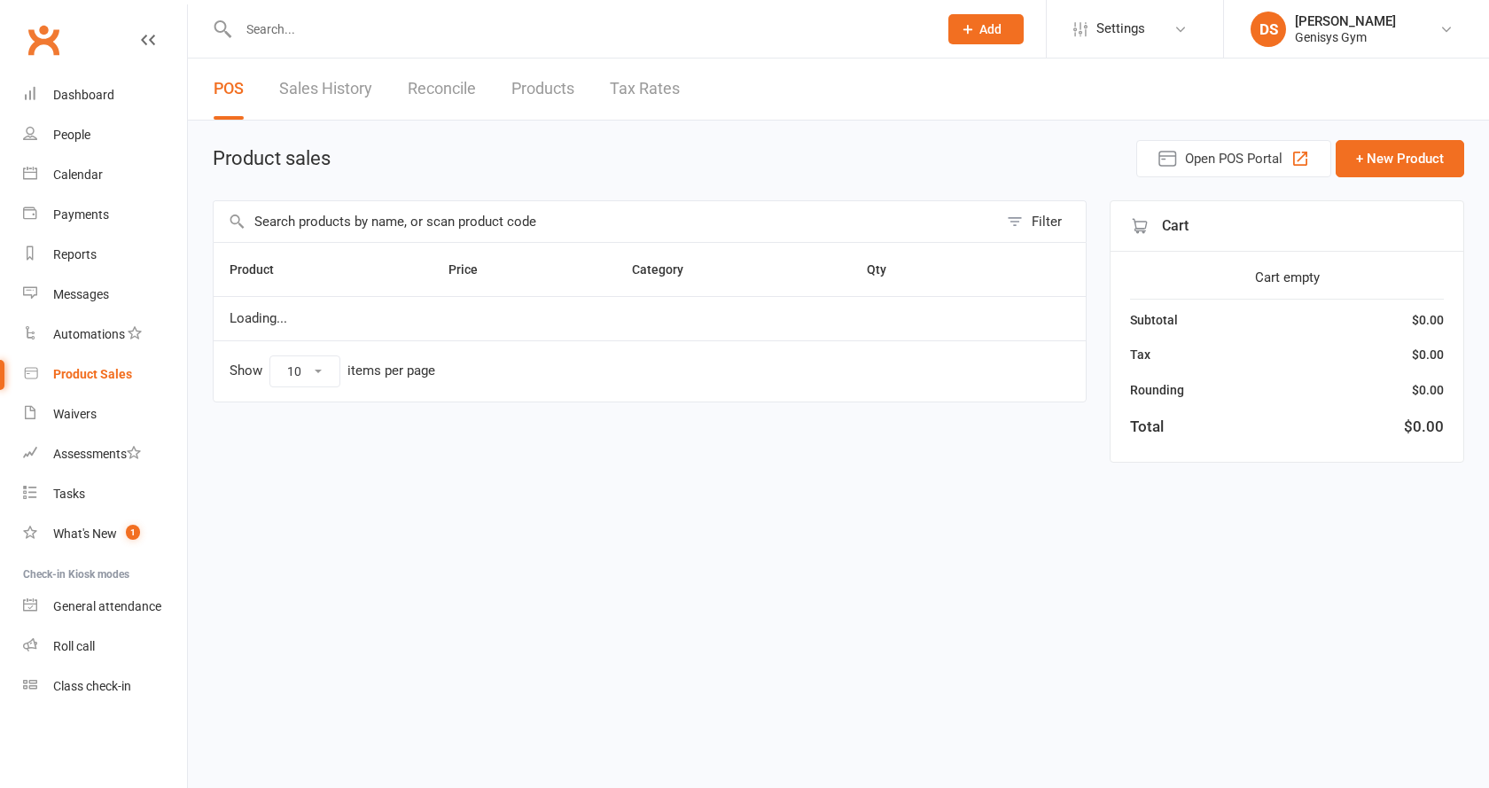
click at [125, 612] on div "General attendance" at bounding box center [107, 606] width 108 height 14
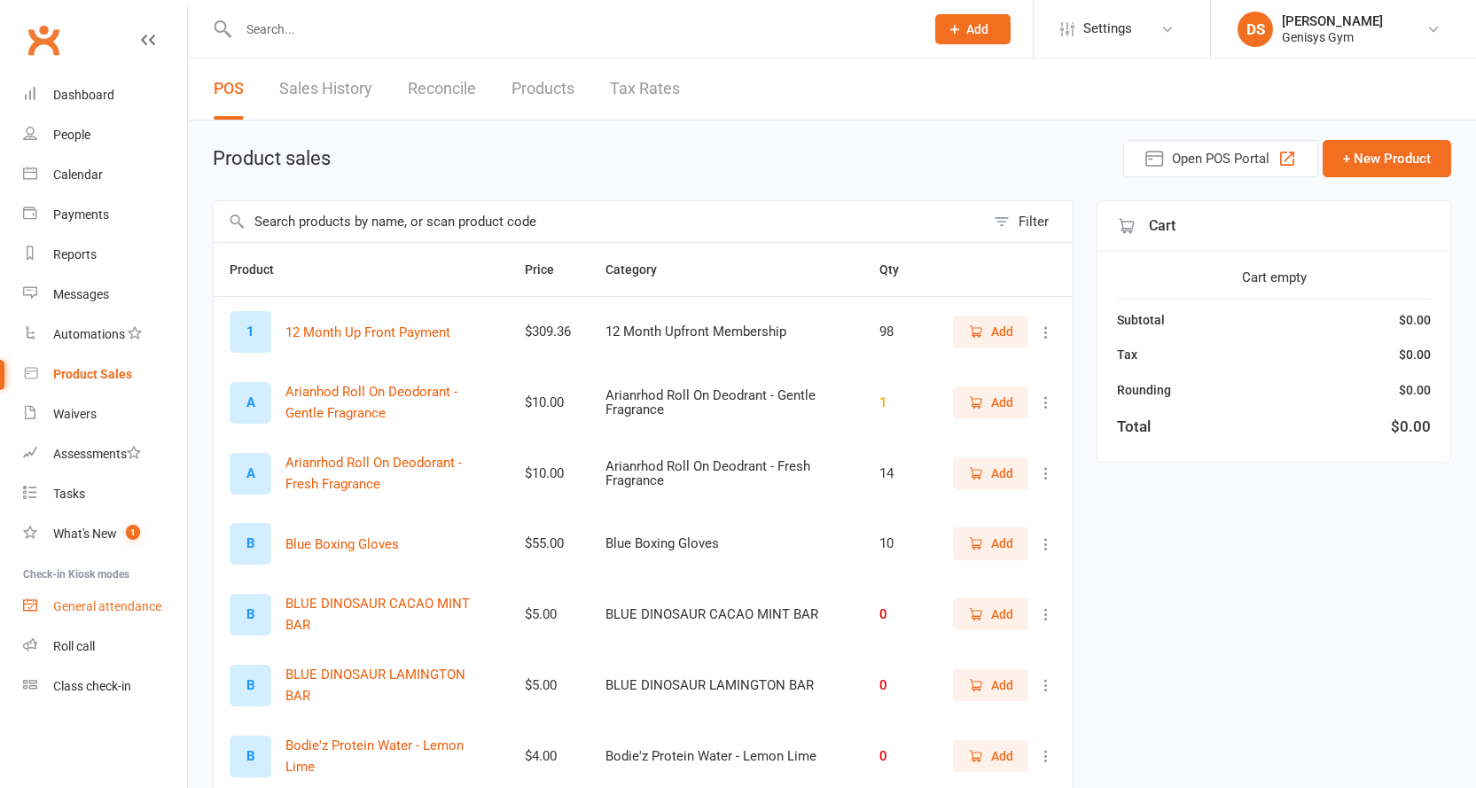
click at [104, 599] on div "General attendance" at bounding box center [107, 606] width 108 height 14
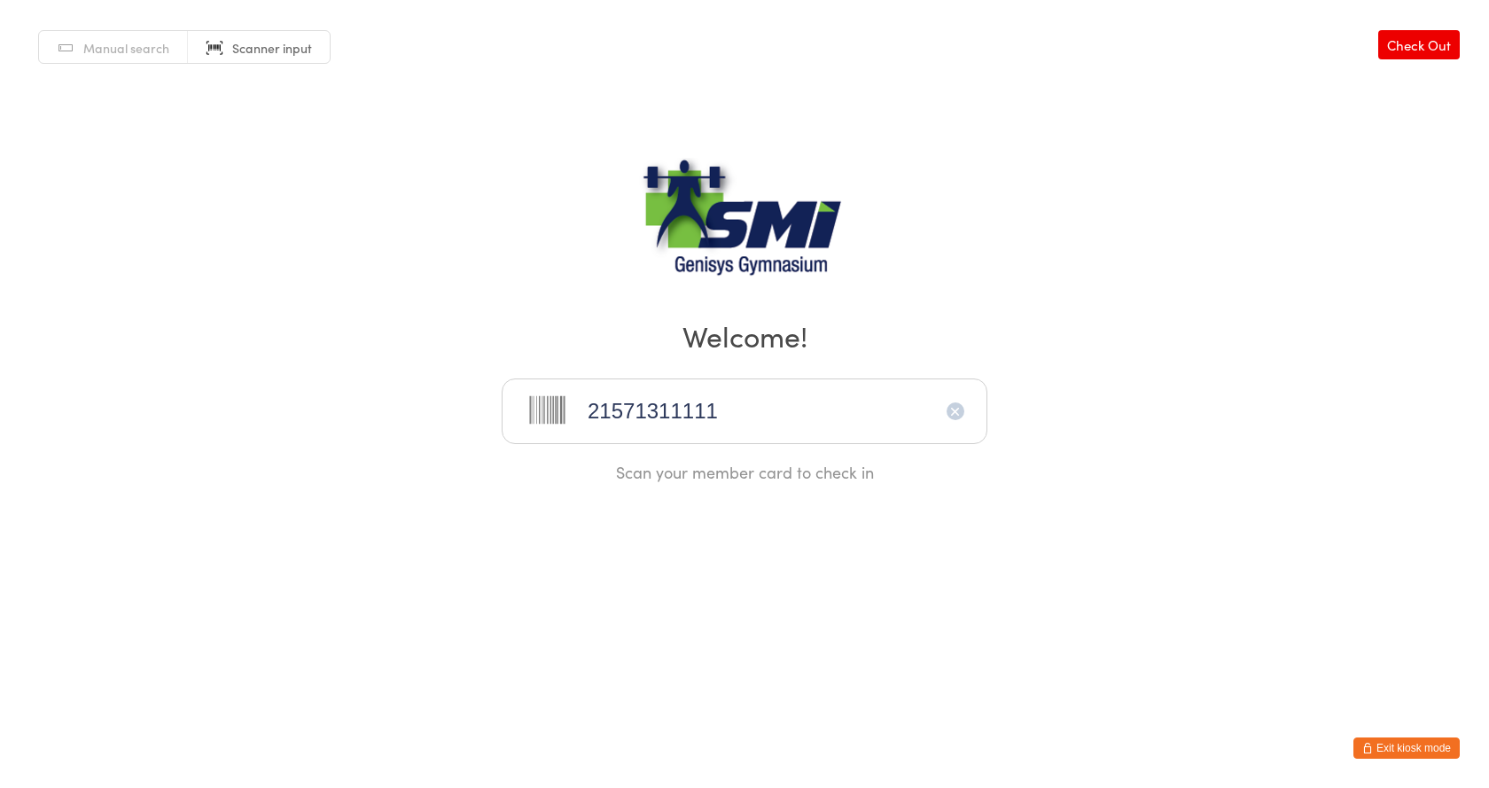
type input "21571311111"
